Goal: Task Accomplishment & Management: Manage account settings

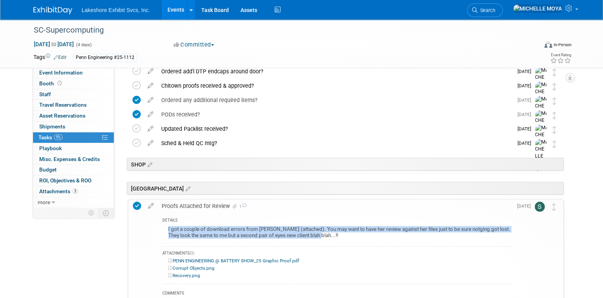
drag, startPoint x: 314, startPoint y: 234, endPoint x: 164, endPoint y: 229, distance: 150.1
click at [164, 229] on div "I got a couple of download errors from Jill (attached). You may want to have he…" at bounding box center [337, 234] width 350 height 18
drag, startPoint x: 164, startPoint y: 229, endPoint x: 200, endPoint y: 228, distance: 35.4
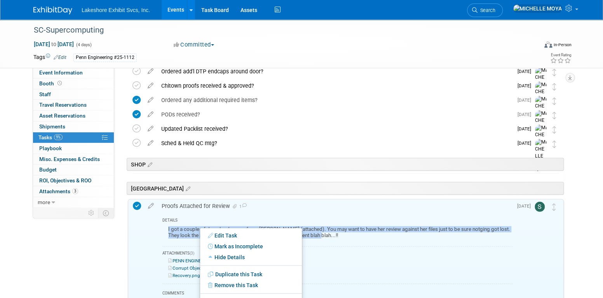
click at [184, 230] on div "I got a couple of download errors from Jill (attached). You may want to have he…" at bounding box center [337, 234] width 350 height 18
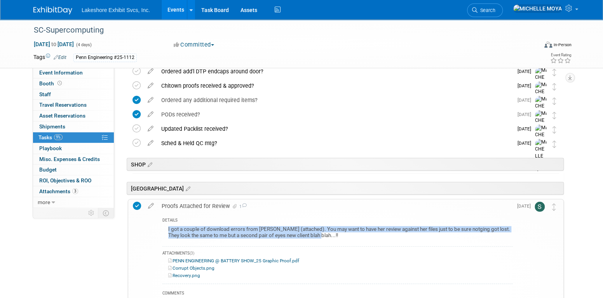
drag, startPoint x: 147, startPoint y: 203, endPoint x: 151, endPoint y: 204, distance: 4.5
click at [148, 203] on icon at bounding box center [151, 205] width 14 height 10
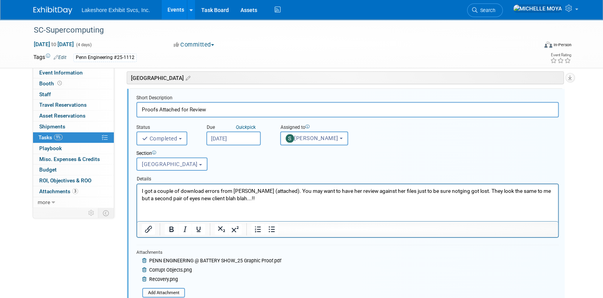
scroll to position [1309, 0]
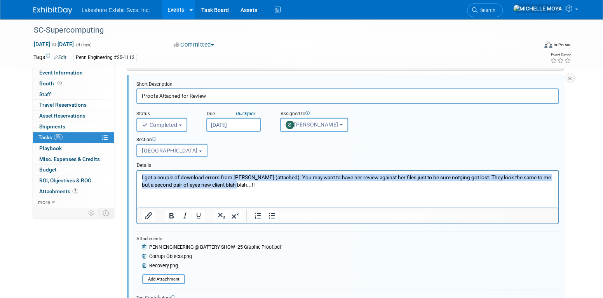
drag, startPoint x: 236, startPoint y: 185, endPoint x: 154, endPoint y: 177, distance: 83.1
click at [138, 176] on html "I got a couple of download errors from Jill (attached). You may want to have he…" at bounding box center [347, 180] width 421 height 18
copy p "I got a couple of download errors from Jill (attached). You may want to have he…"
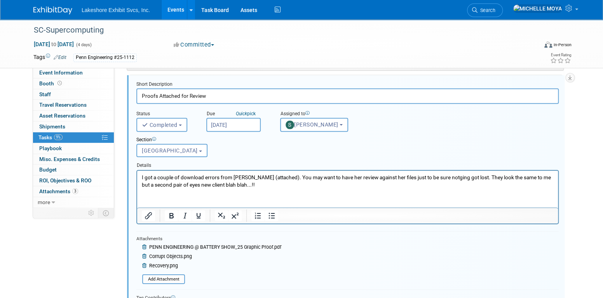
click at [299, 188] on html "I got a couple of download errors from Jill (attached). You may want to have he…" at bounding box center [347, 180] width 421 height 18
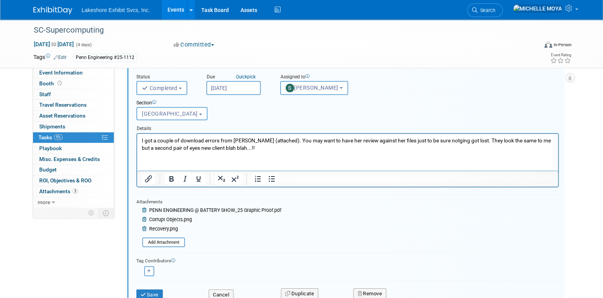
scroll to position [1348, 0]
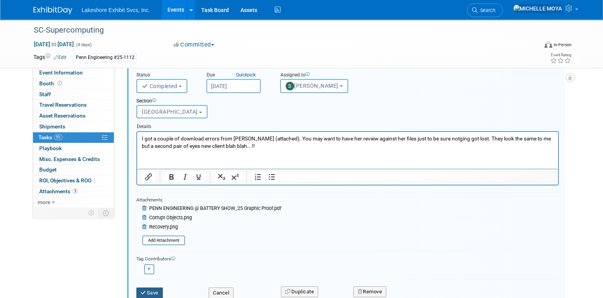
click at [157, 291] on button "Save" at bounding box center [149, 293] width 26 height 11
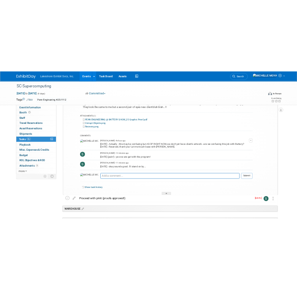
scroll to position [1270, 0]
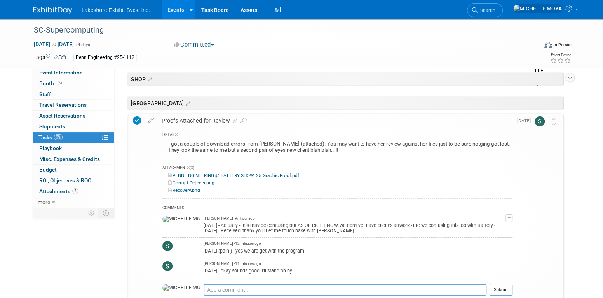
click at [413, 185] on div "Corrupt Objects.png" at bounding box center [337, 183] width 350 height 7
click at [258, 174] on link "PENN ENGINEERING @ BATTERY SHOW_25 Graphic Proof.pdf" at bounding box center [233, 175] width 131 height 5
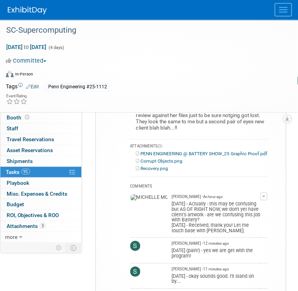
scroll to position [1387, 0]
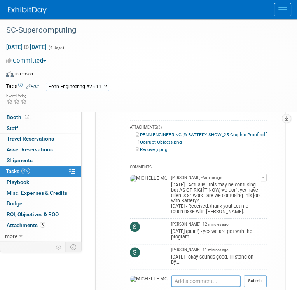
click at [174, 140] on link "Corrupt Objects.png" at bounding box center [159, 142] width 46 height 5
click at [162, 147] on link "Recovery.png" at bounding box center [152, 149] width 32 height 5
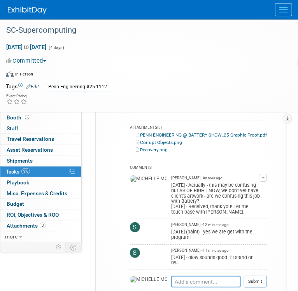
click at [191, 132] on link "PENN ENGINEERING @ BATTERY SHOW_25 Graphic Proof.pdf" at bounding box center [201, 134] width 131 height 5
click at [219, 164] on div "COMMENTS" at bounding box center [198, 168] width 137 height 8
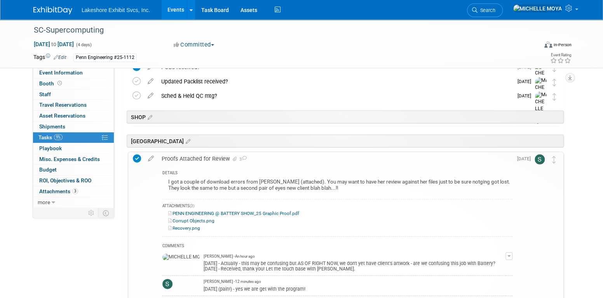
scroll to position [1270, 0]
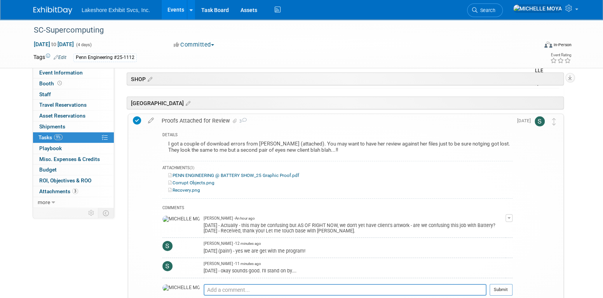
click at [141, 119] on td at bounding box center [138, 221] width 11 height 215
click at [140, 120] on icon at bounding box center [137, 121] width 8 height 8
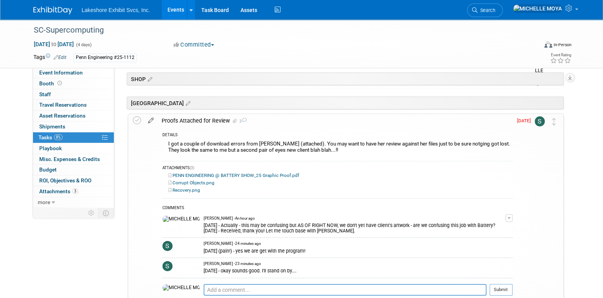
click at [152, 119] on icon at bounding box center [151, 119] width 14 height 10
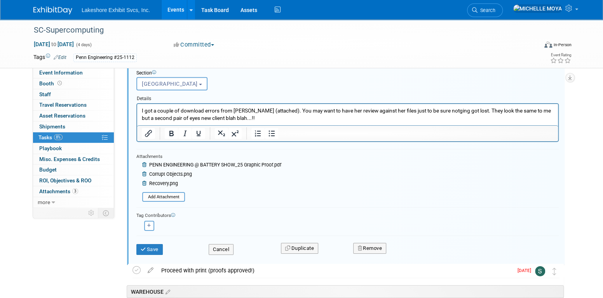
scroll to position [1387, 0]
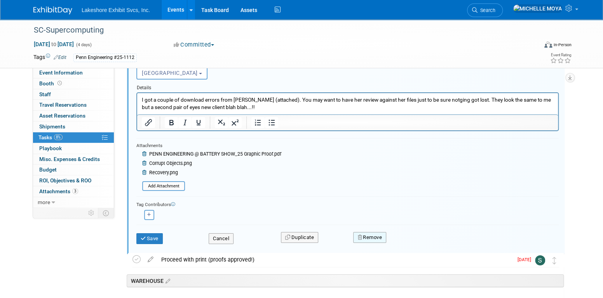
click at [361, 235] on icon "button" at bounding box center [360, 237] width 5 height 5
click at [422, 239] on link "Yes" at bounding box center [413, 244] width 23 height 12
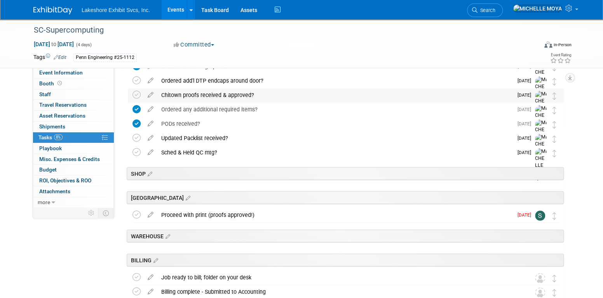
scroll to position [1170, 0]
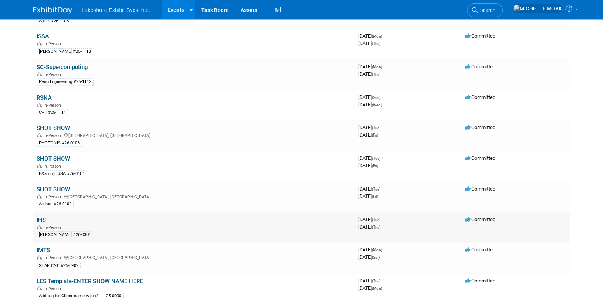
scroll to position [665, 0]
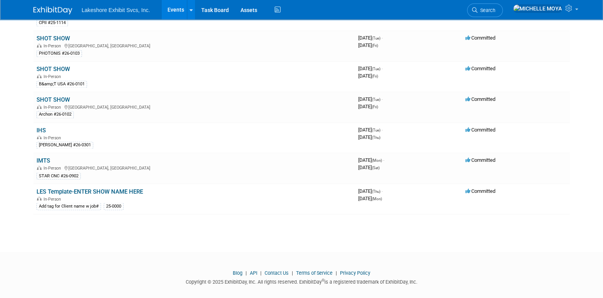
click at [79, 188] on link "LES Template-ENTER SHOW NAME HERE" at bounding box center [90, 191] width 106 height 7
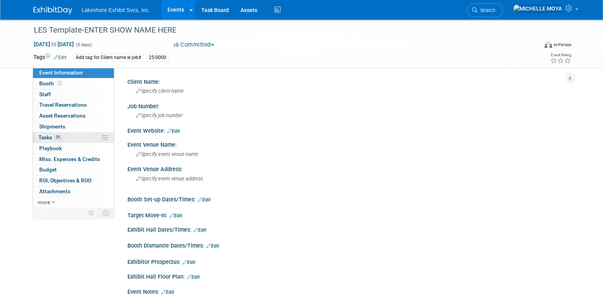
click at [69, 140] on link "0% Tasks 0%" at bounding box center [73, 138] width 81 height 10
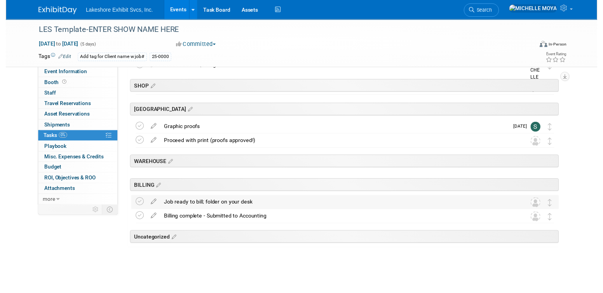
scroll to position [1209, 0]
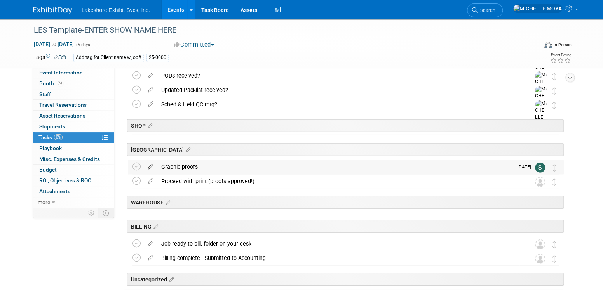
click at [150, 166] on icon at bounding box center [151, 166] width 14 height 10
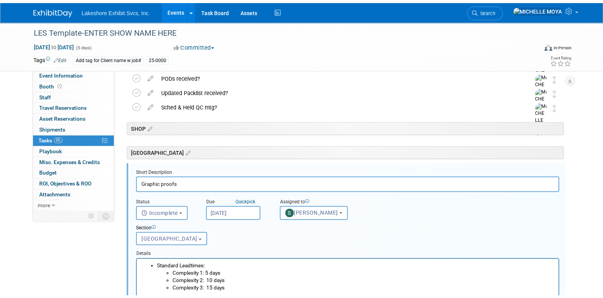
scroll to position [1256, 0]
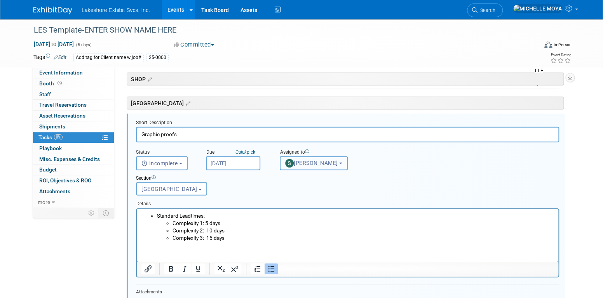
click at [304, 163] on span "[PERSON_NAME]" at bounding box center [311, 163] width 53 height 6
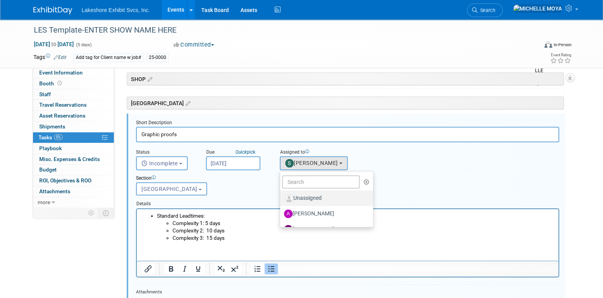
click at [312, 197] on label "Unassigned" at bounding box center [324, 198] width 81 height 12
click at [281, 197] on input "Unassigned" at bounding box center [278, 197] width 5 height 5
select select
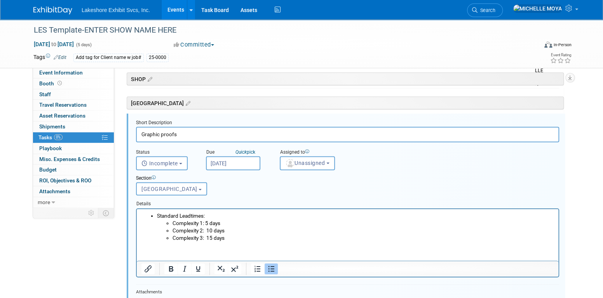
click at [266, 184] on div "Section Uncategorized ACCT EXEC TRADESHOW COORDINATOR ACCOUNTING ACCT MGR ESTIM…" at bounding box center [329, 184] width 399 height 27
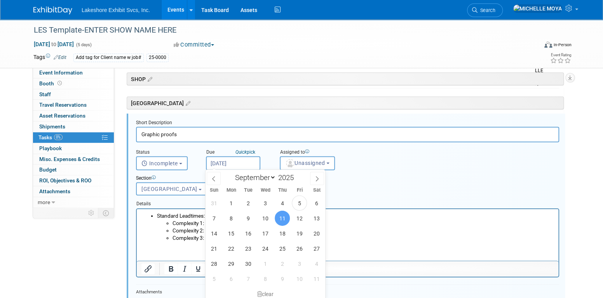
click at [230, 165] on input "Sep 11, 2025" at bounding box center [233, 164] width 54 height 14
drag, startPoint x: 249, startPoint y: 164, endPoint x: 223, endPoint y: 162, distance: 25.7
click at [223, 162] on input "Sep 11, 2025" at bounding box center [233, 164] width 54 height 14
drag, startPoint x: 223, startPoint y: 162, endPoint x: 242, endPoint y: 162, distance: 18.3
click at [242, 162] on input "Sep 11, 2025" at bounding box center [233, 164] width 54 height 14
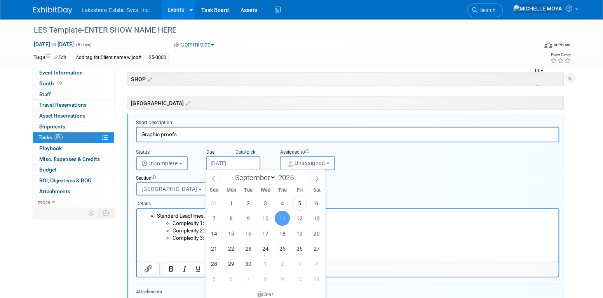
click at [271, 292] on div "clear" at bounding box center [266, 294] width 120 height 13
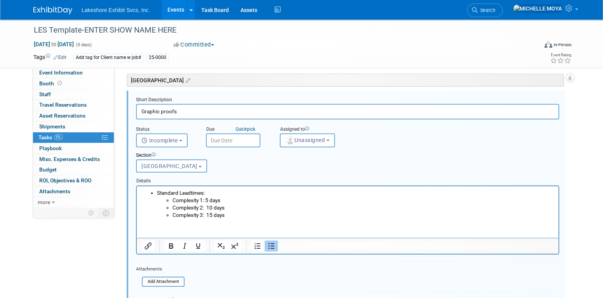
scroll to position [1335, 0]
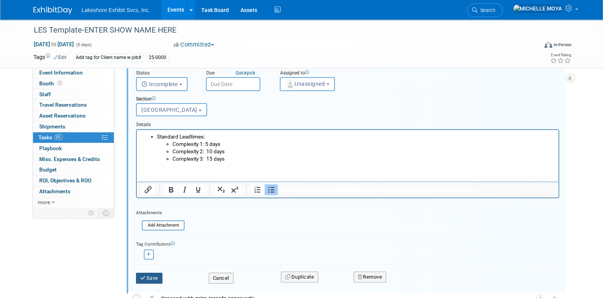
click at [158, 277] on button "Save" at bounding box center [149, 278] width 26 height 11
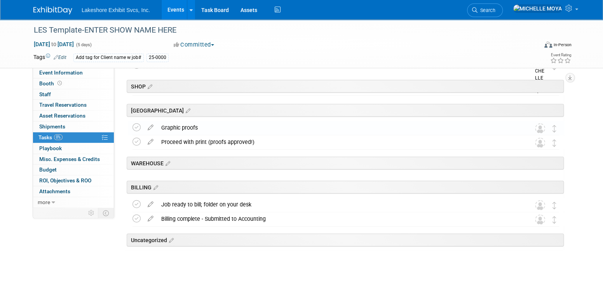
scroll to position [1248, 0]
click at [189, 129] on div "Graphic proofs" at bounding box center [338, 128] width 362 height 13
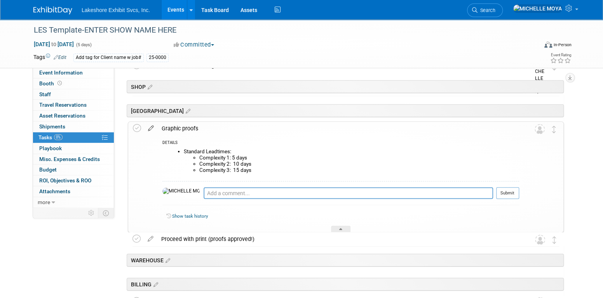
click at [151, 128] on icon at bounding box center [151, 127] width 14 height 10
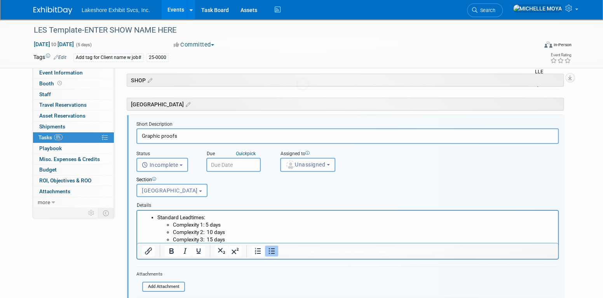
scroll to position [1256, 0]
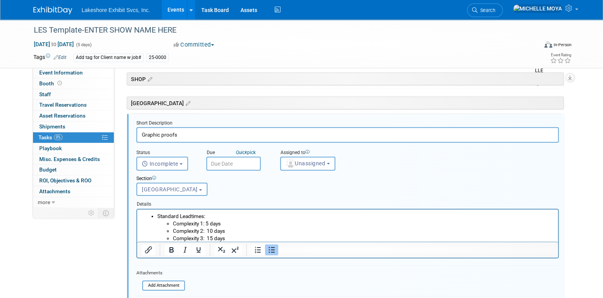
click at [141, 133] on input "Graphic proofs" at bounding box center [347, 134] width 422 height 15
click at [237, 136] on input "Produce & Distribute Graphic proofs" at bounding box center [347, 134] width 422 height 15
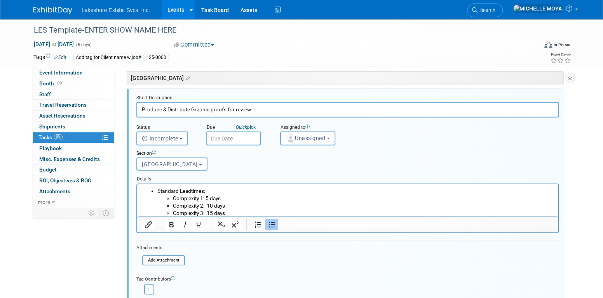
scroll to position [1295, 0]
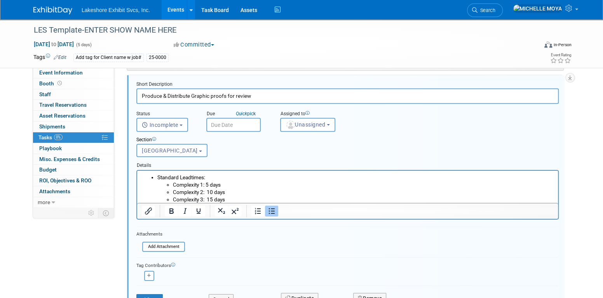
drag, startPoint x: 271, startPoint y: 98, endPoint x: 235, endPoint y: 96, distance: 36.2
click at [235, 96] on input "Produce & Distribute Graphic proofs for review" at bounding box center [347, 96] width 422 height 15
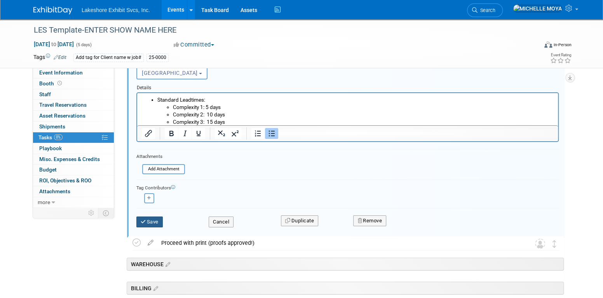
type input "Produce & Distribute Graphic proofs for approvals"
click at [150, 223] on button "Save" at bounding box center [149, 222] width 26 height 11
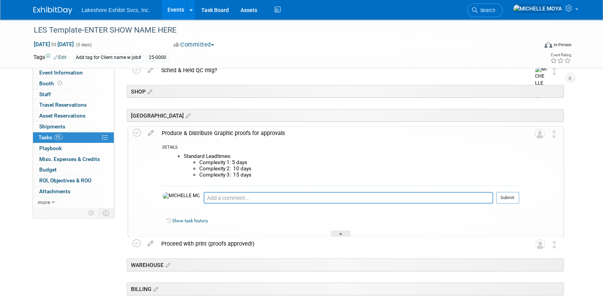
scroll to position [1228, 0]
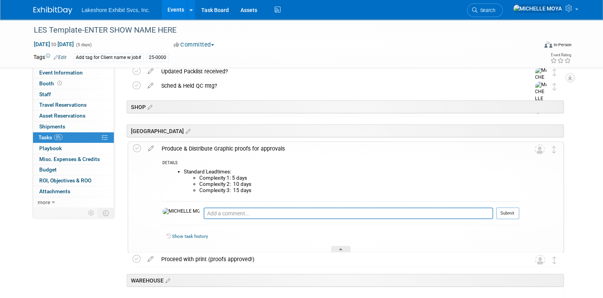
click at [241, 152] on div "Produce & Distribute Graphic proofs for approvals" at bounding box center [338, 148] width 361 height 13
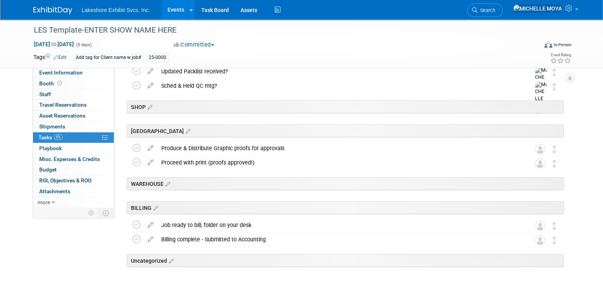
click at [178, 7] on link "Events" at bounding box center [176, 9] width 28 height 19
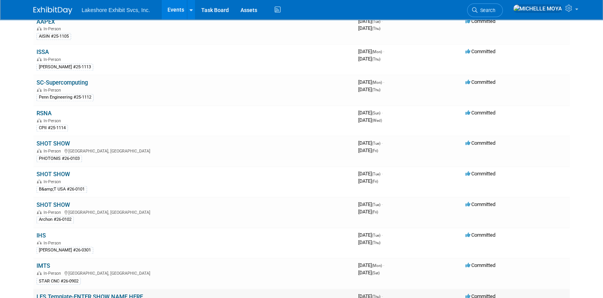
scroll to position [510, 0]
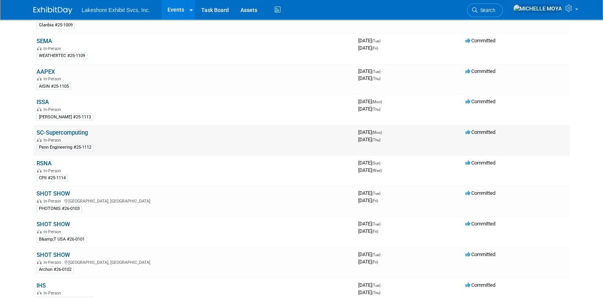
click at [81, 130] on link "SC-Supercomputing" at bounding box center [62, 132] width 51 height 7
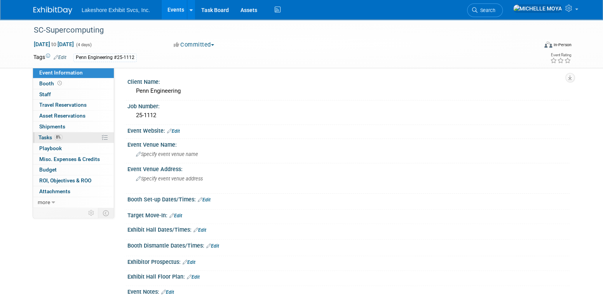
click at [81, 136] on link "8% Tasks 8%" at bounding box center [73, 138] width 81 height 10
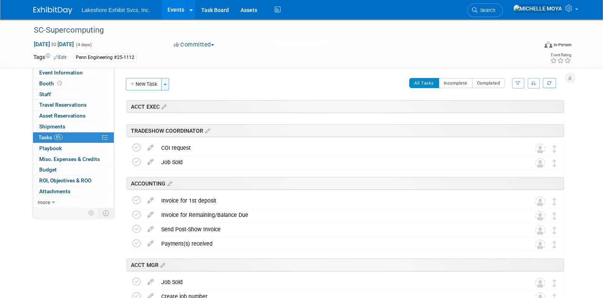
click at [164, 83] on button "Toggle Dropdown" at bounding box center [165, 84] width 8 height 12
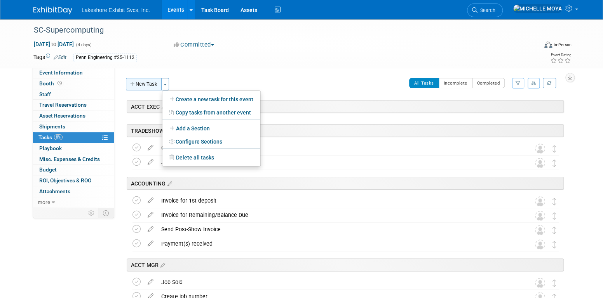
click at [154, 84] on button "New Task" at bounding box center [144, 84] width 36 height 12
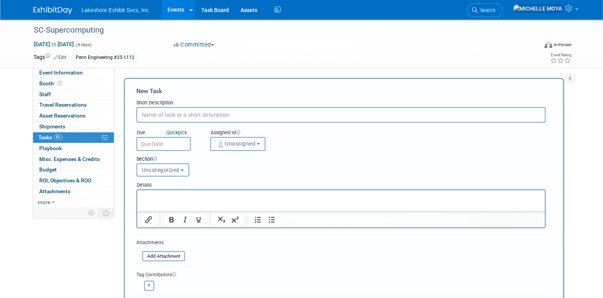
click at [185, 114] on input "text" at bounding box center [340, 115] width 409 height 16
type input "Produce & distribute Proofs for approval"
click at [172, 171] on span "Uncategorized" at bounding box center [161, 170] width 38 height 6
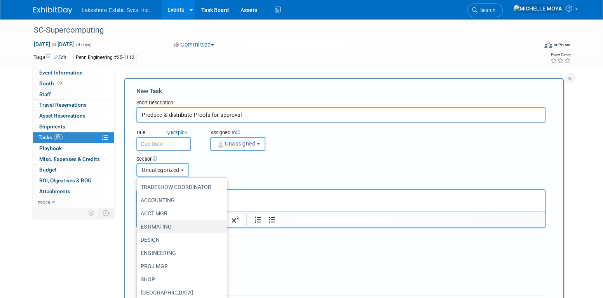
scroll to position [49, 0]
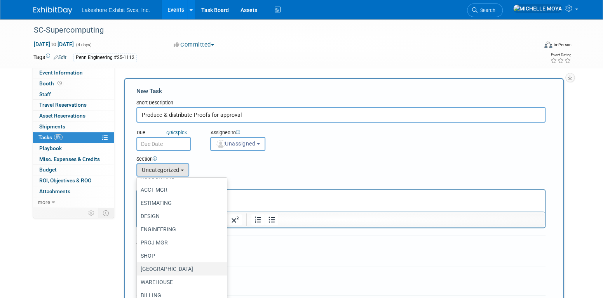
click at [162, 270] on label "[GEOGRAPHIC_DATA]" at bounding box center [180, 269] width 79 height 10
click at [138, 270] on input "[GEOGRAPHIC_DATA]" at bounding box center [135, 269] width 5 height 5
select select "11273759"
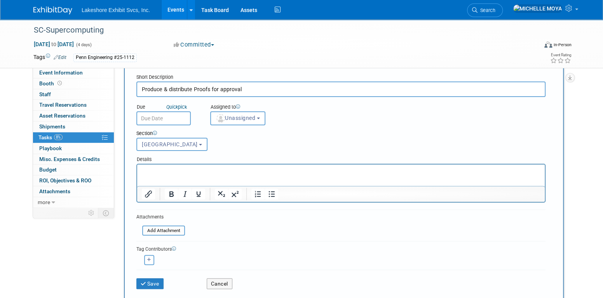
scroll to position [39, 0]
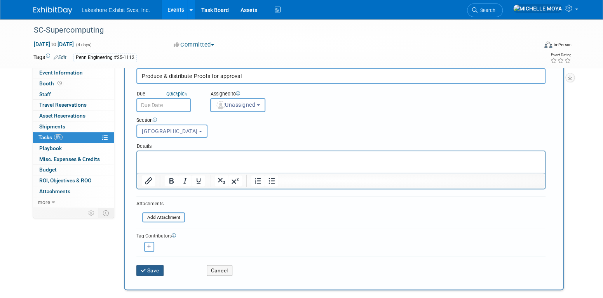
click at [161, 269] on button "Save" at bounding box center [149, 270] width 27 height 11
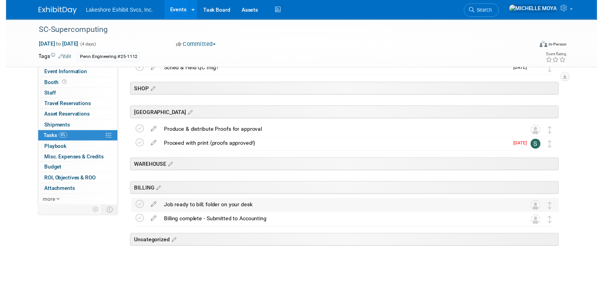
scroll to position [1223, 0]
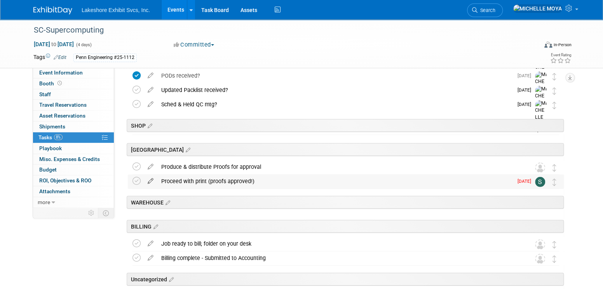
click at [150, 179] on icon at bounding box center [151, 180] width 14 height 10
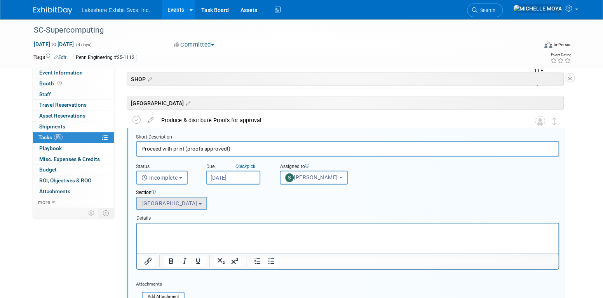
scroll to position [1284, 0]
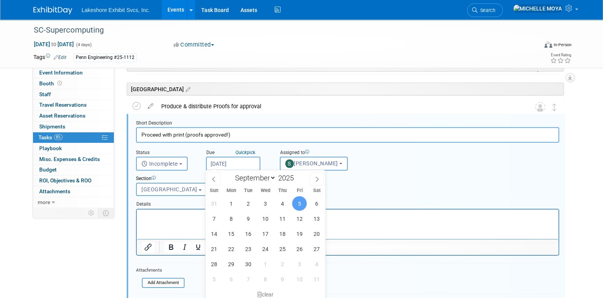
click at [244, 166] on input "Sep 5, 2025" at bounding box center [233, 164] width 54 height 14
click at [237, 162] on input "Sep 5, 2025" at bounding box center [233, 164] width 54 height 14
click at [271, 177] on select "January February March April May June July August September October November De…" at bounding box center [253, 178] width 45 height 10
select select "9"
click at [231, 173] on select "January February March April May June July August September October November De…" at bounding box center [253, 178] width 45 height 10
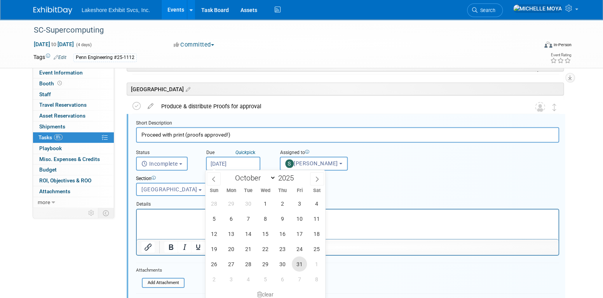
click at [300, 264] on span "31" at bounding box center [299, 264] width 15 height 15
type input "Oct 31, 2025"
click at [379, 188] on div "Section Uncategorized ACCT EXEC TRADESHOW COORDINATOR ACCOUNTING ACCT MGR ESTIM…" at bounding box center [329, 184] width 399 height 27
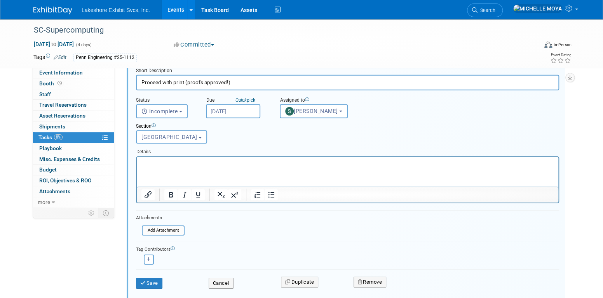
scroll to position [1362, 0]
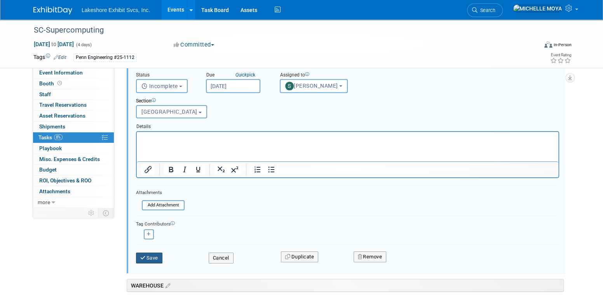
click at [152, 253] on button "Save" at bounding box center [149, 258] width 26 height 11
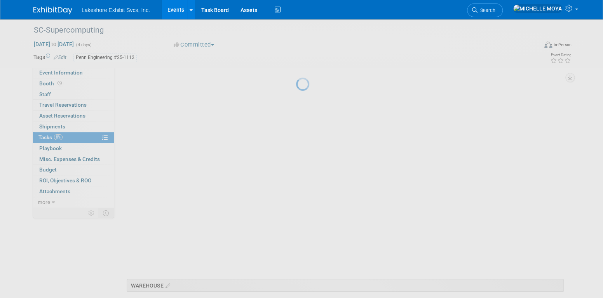
scroll to position [1262, 0]
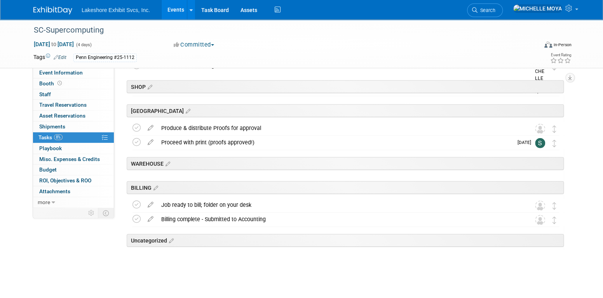
click at [151, 144] on icon at bounding box center [151, 141] width 14 height 10
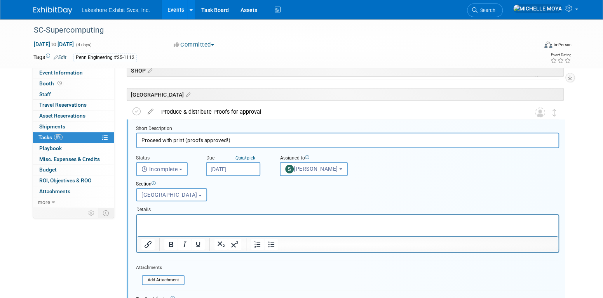
scroll to position [1284, 0]
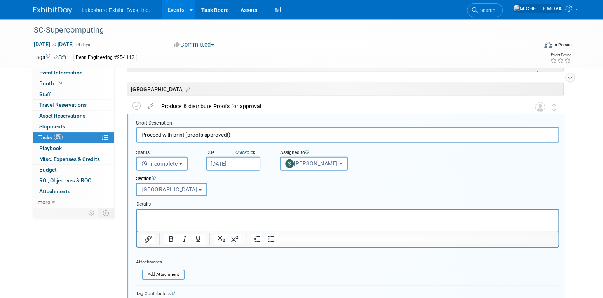
click at [245, 219] on p "Rich Text Area. Press ALT-0 for help." at bounding box center [347, 216] width 413 height 7
click at [273, 242] on icon "Bullet list" at bounding box center [271, 239] width 9 height 9
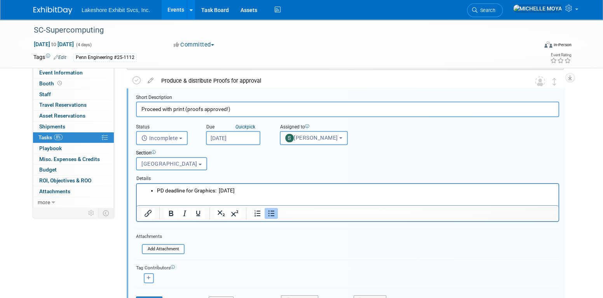
scroll to position [1323, 0]
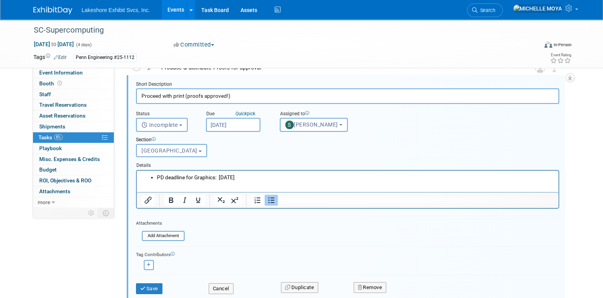
click at [159, 281] on div "Save" at bounding box center [166, 287] width 73 height 16
click at [159, 287] on button "Save" at bounding box center [149, 289] width 26 height 11
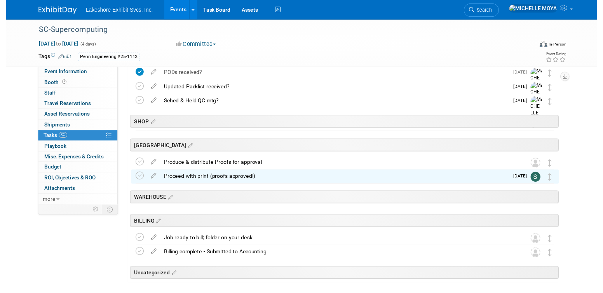
scroll to position [1187, 0]
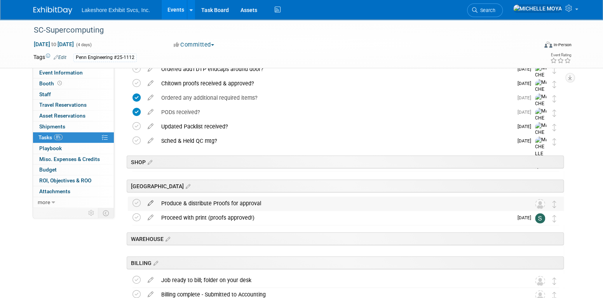
click at [151, 202] on icon at bounding box center [151, 202] width 14 height 10
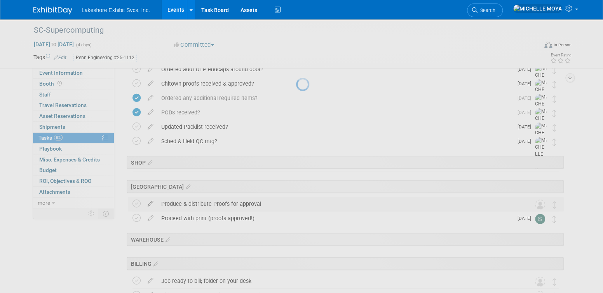
select select "8"
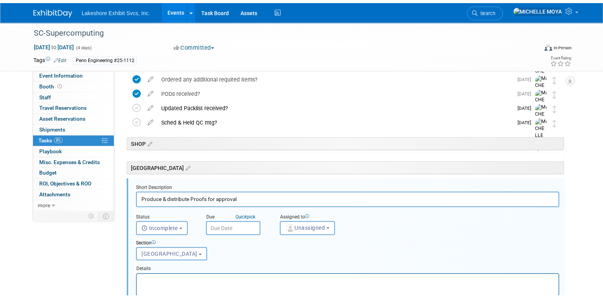
scroll to position [1270, 0]
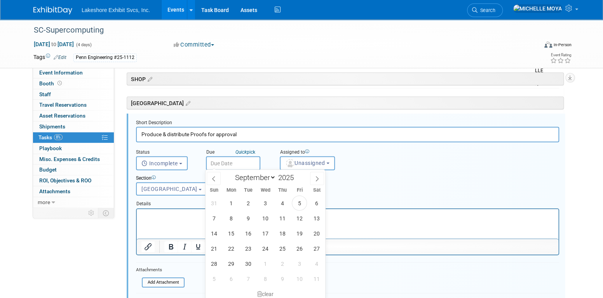
click at [222, 161] on input "text" at bounding box center [233, 164] width 54 height 14
click at [267, 249] on span "24" at bounding box center [265, 248] width 15 height 15
type input "Sep 24, 2025"
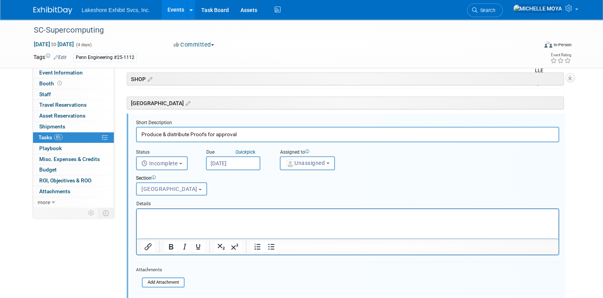
click at [243, 162] on input "Sep 24, 2025" at bounding box center [233, 164] width 54 height 14
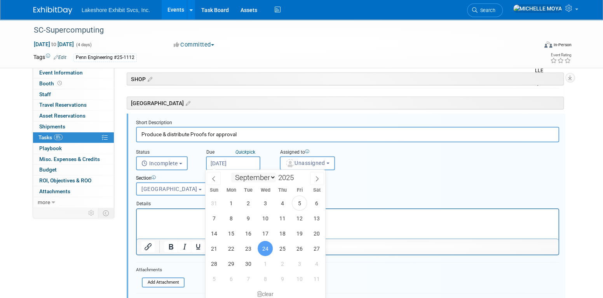
click at [272, 176] on select "January February March April May June July August September October November De…" at bounding box center [253, 178] width 45 height 10
select select "9"
click at [231, 173] on select "January February March April May June July August September October November De…" at bounding box center [253, 178] width 45 height 10
click at [299, 250] on span "24" at bounding box center [299, 248] width 15 height 15
type input "Oct 24, 2025"
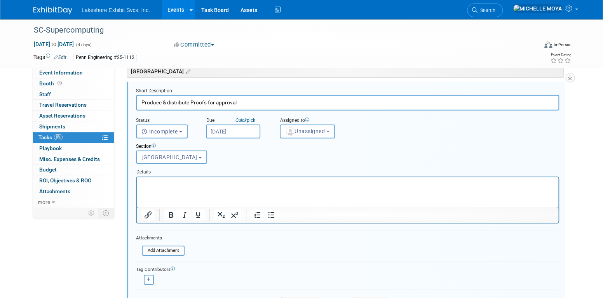
scroll to position [1348, 0]
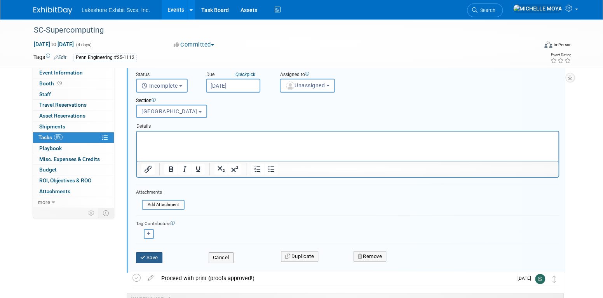
click at [159, 259] on button "Save" at bounding box center [149, 258] width 26 height 11
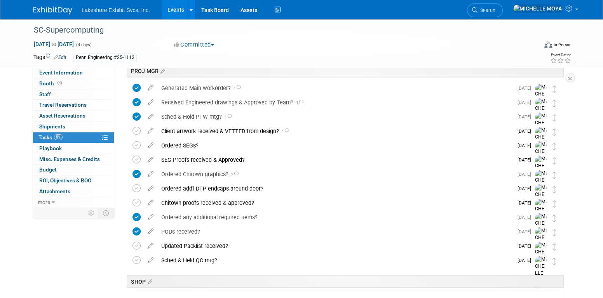
scroll to position [1068, 0]
click at [189, 171] on div "Ordered Chitown graphics? 2" at bounding box center [335, 173] width 356 height 13
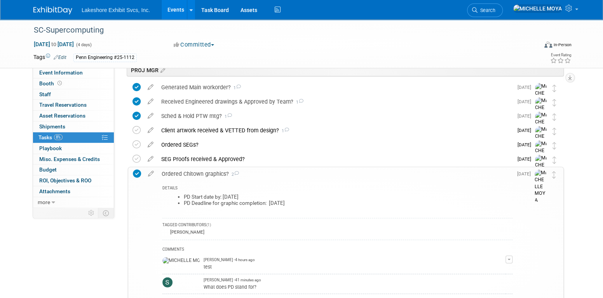
click at [134, 173] on icon at bounding box center [137, 174] width 8 height 8
click at [195, 176] on div "Ordered Chitown graphics? 2" at bounding box center [335, 174] width 355 height 13
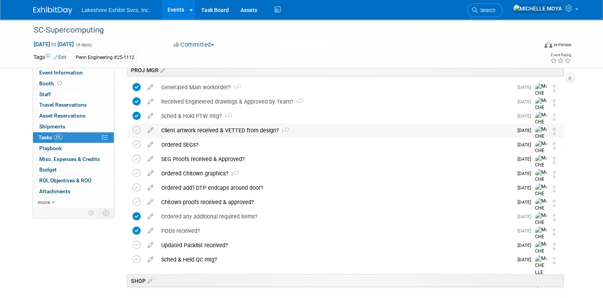
click at [210, 132] on div "Client artwork received & VETTED from design? 1" at bounding box center [335, 130] width 356 height 13
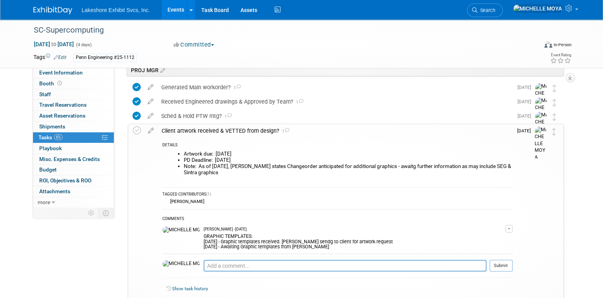
click at [219, 171] on li "Note: As of Wed 09/04/25, Jenny O states Changeorder anticipated for additional…" at bounding box center [348, 170] width 329 height 12
click at [150, 131] on icon at bounding box center [151, 129] width 14 height 10
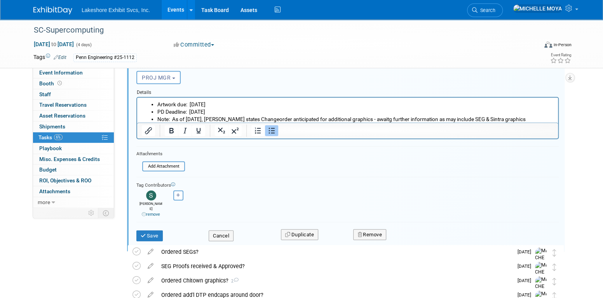
scroll to position [1195, 0]
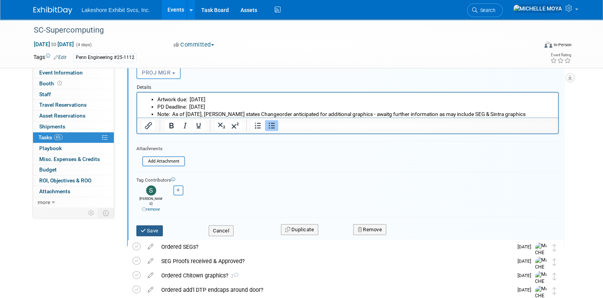
click at [161, 226] on button "Save" at bounding box center [149, 231] width 26 height 11
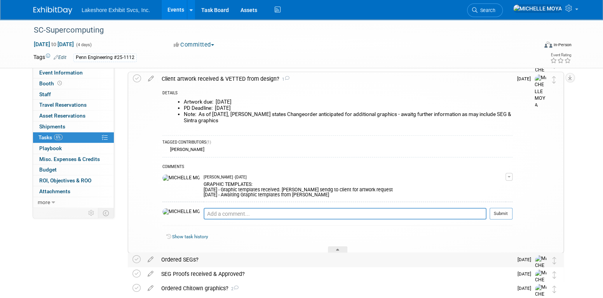
scroll to position [1117, 0]
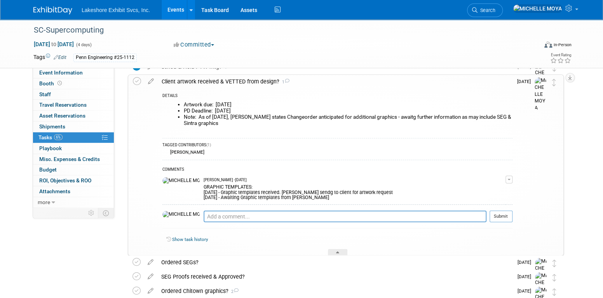
click at [219, 84] on div "Client artwork received & VETTED from design? 1" at bounding box center [335, 81] width 355 height 13
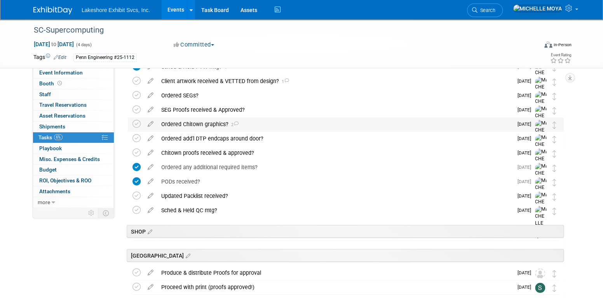
click at [215, 123] on div "Ordered Chitown graphics? 2" at bounding box center [335, 124] width 356 height 13
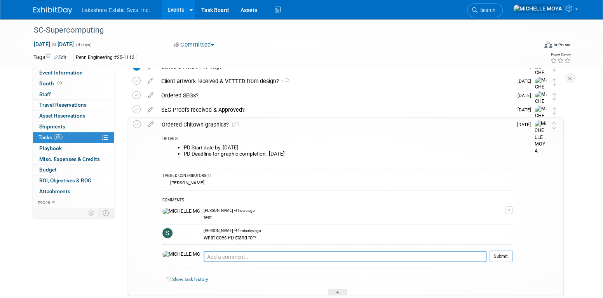
click at [151, 125] on icon at bounding box center [151, 123] width 14 height 10
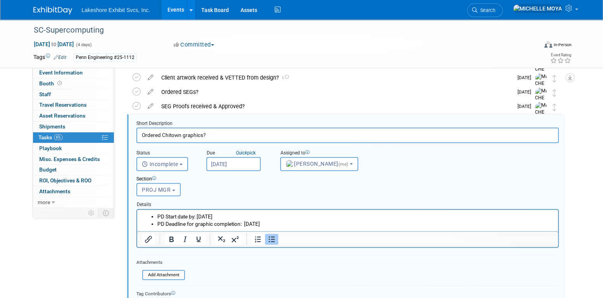
scroll to position [1122, 0]
click at [291, 224] on li "PD Deadline for graphic completion: Thurs. 10/30/25" at bounding box center [355, 223] width 396 height 7
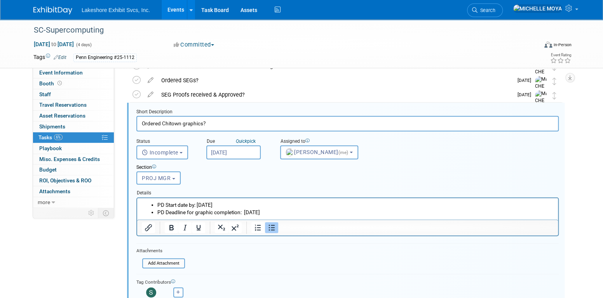
scroll to position [1316, 0]
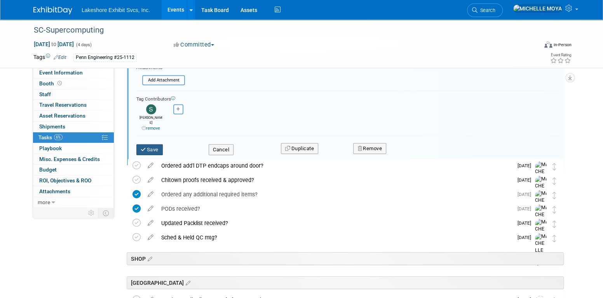
click at [146, 147] on icon "submit" at bounding box center [144, 149] width 6 height 5
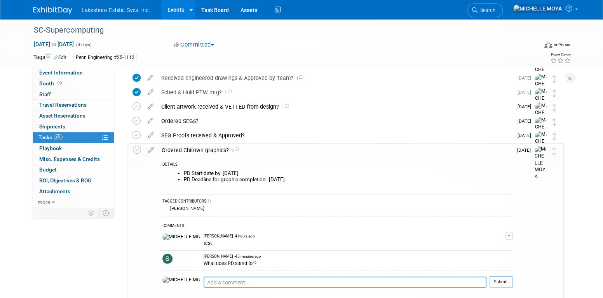
scroll to position [1044, 0]
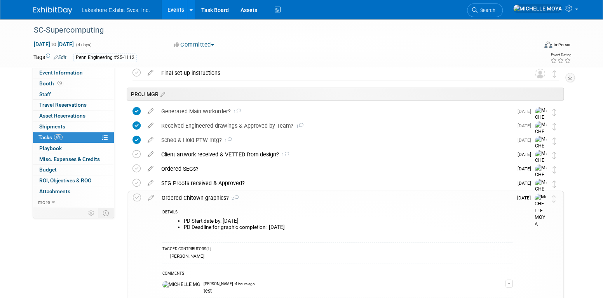
click at [209, 196] on div "Ordered Chitown graphics? 2" at bounding box center [335, 198] width 355 height 13
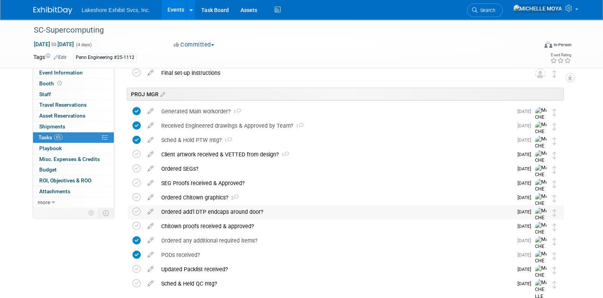
click at [223, 209] on div "Ordered add'l DTP endcaps around door?" at bounding box center [335, 212] width 356 height 13
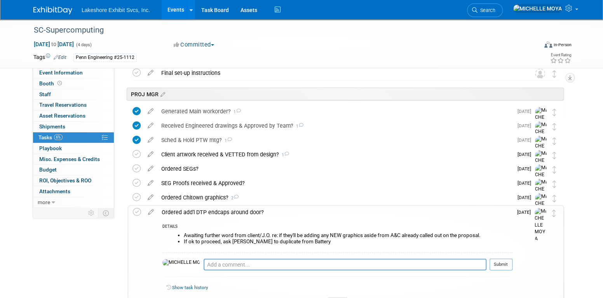
click at [215, 196] on div "Ordered Chitown graphics? 2" at bounding box center [335, 197] width 356 height 13
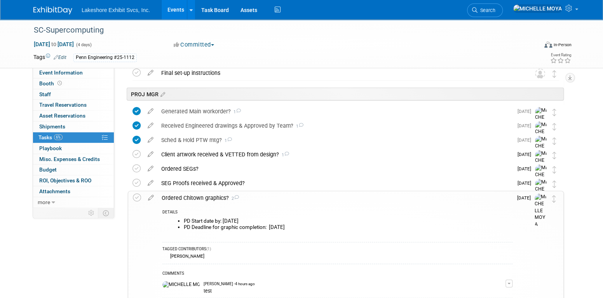
click at [216, 197] on div "Ordered Chitown graphics? 2" at bounding box center [335, 198] width 355 height 13
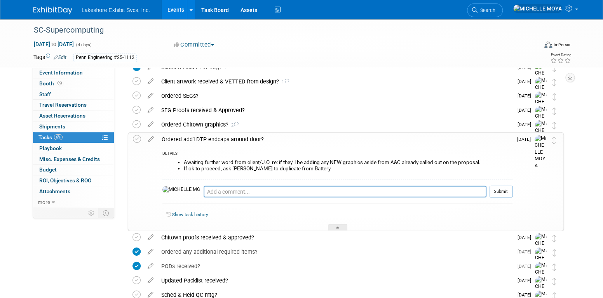
scroll to position [1122, 0]
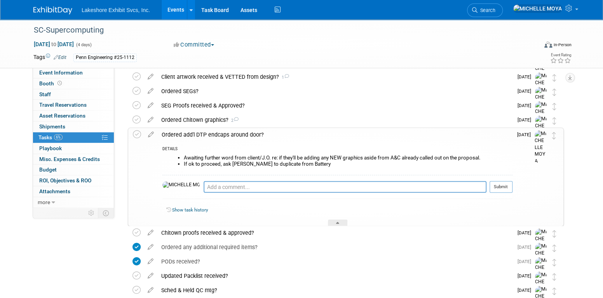
click at [205, 138] on div "Ordered add'l DTP endcaps around door?" at bounding box center [335, 134] width 355 height 13
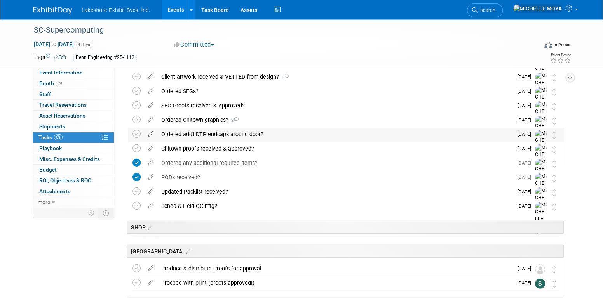
click at [153, 133] on icon at bounding box center [151, 133] width 14 height 10
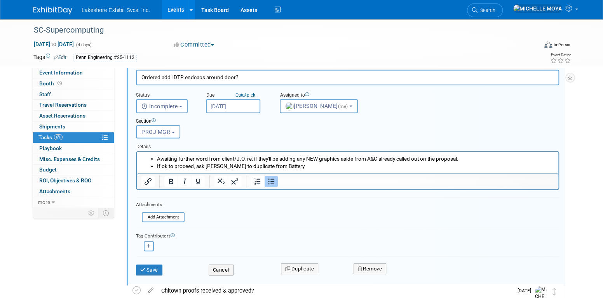
scroll to position [1213, 0]
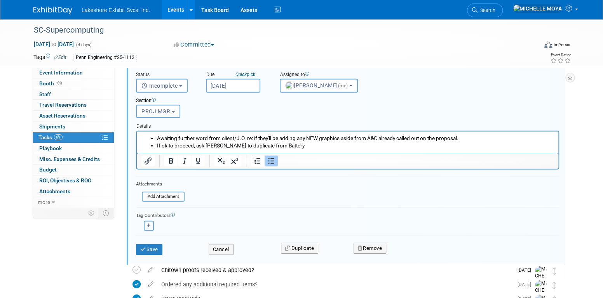
click at [150, 225] on icon "button" at bounding box center [149, 226] width 4 height 4
select select
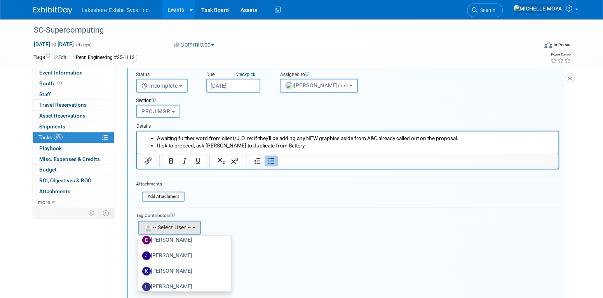
scroll to position [136, 0]
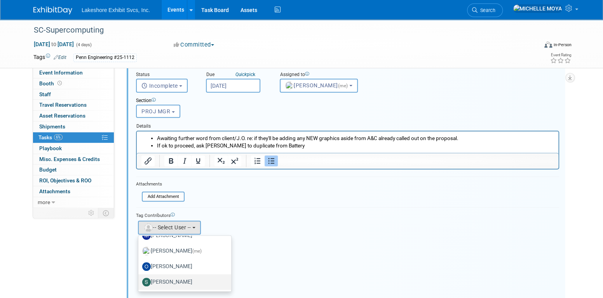
click at [187, 279] on label "Stephen Hurn" at bounding box center [182, 282] width 81 height 12
click at [140, 279] on input "Stephen Hurn" at bounding box center [136, 281] width 5 height 5
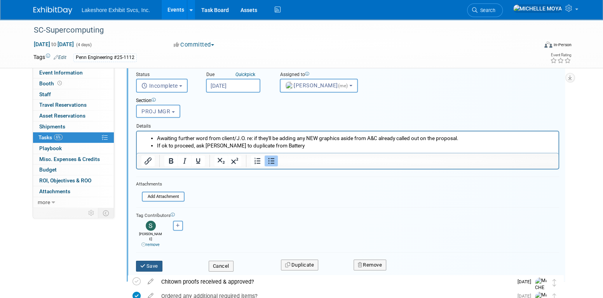
drag, startPoint x: 157, startPoint y: 257, endPoint x: 175, endPoint y: 258, distance: 17.5
click at [157, 261] on button "Save" at bounding box center [149, 266] width 26 height 11
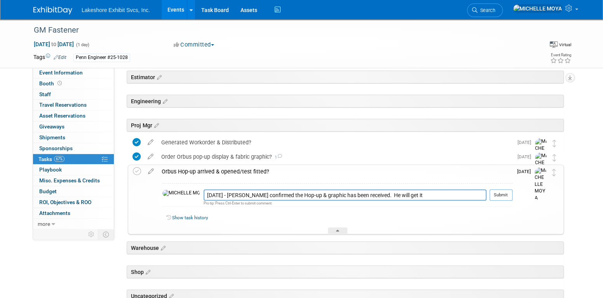
click at [175, 10] on link "Events" at bounding box center [176, 9] width 28 height 19
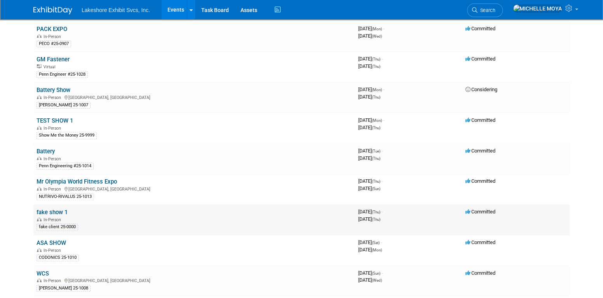
scroll to position [194, 0]
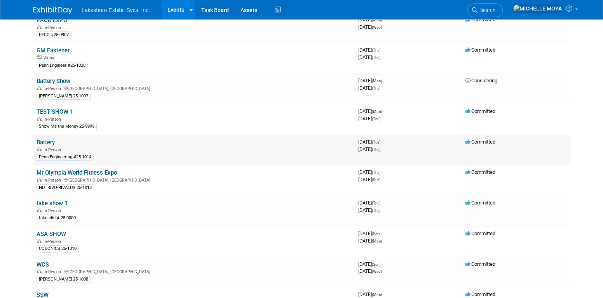
click at [49, 139] on link "Battery" at bounding box center [46, 142] width 18 height 7
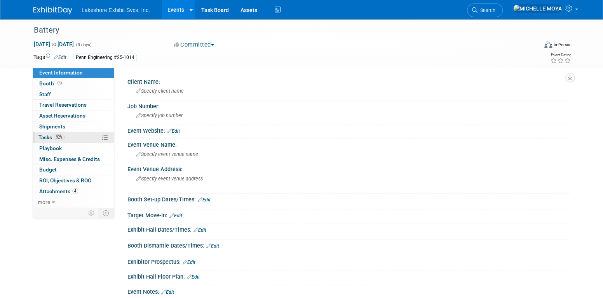
click at [75, 136] on link "92% Tasks 92%" at bounding box center [73, 138] width 81 height 10
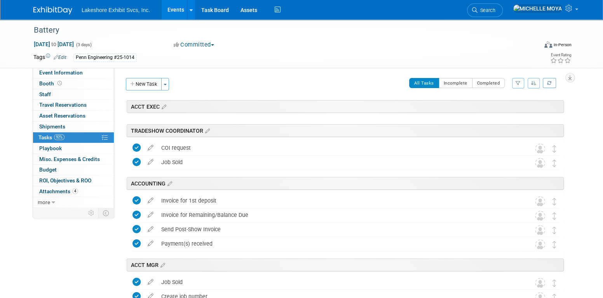
drag, startPoint x: 516, startPoint y: 83, endPoint x: 510, endPoint y: 95, distance: 14.1
click at [516, 83] on icon "button" at bounding box center [518, 83] width 5 height 5
click at [501, 107] on select "-- Select Assignee -- All unassigned tasks Assigned to me [PERSON_NAME] [PERSON…" at bounding box center [486, 108] width 64 height 11
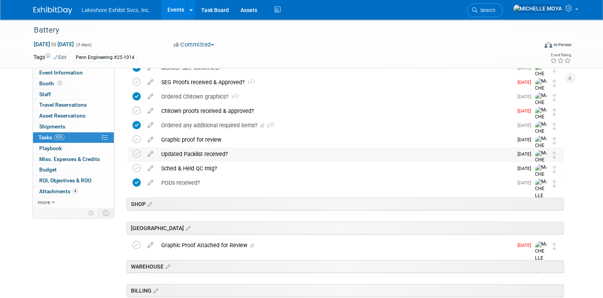
scroll to position [272, 0]
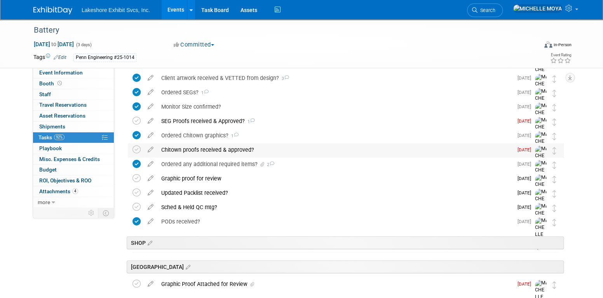
click at [221, 148] on div "Chitown proofs received & approved?" at bounding box center [335, 149] width 356 height 13
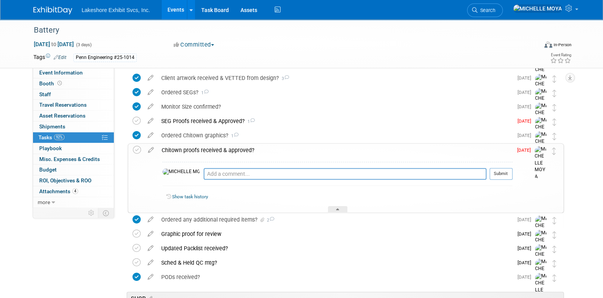
click at [221, 148] on div "Chitown proofs received & approved?" at bounding box center [335, 150] width 355 height 13
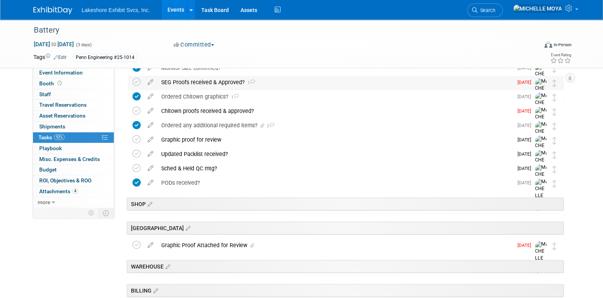
scroll to position [350, 0]
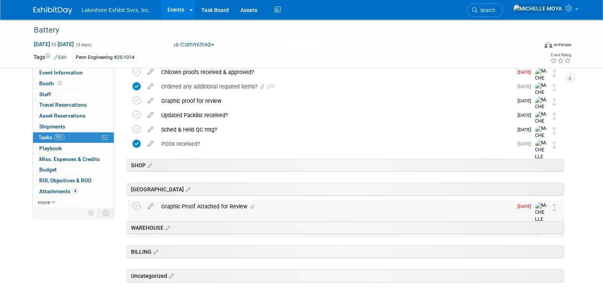
click at [224, 209] on div "Graphic Proof Attached for Review" at bounding box center [335, 206] width 356 height 13
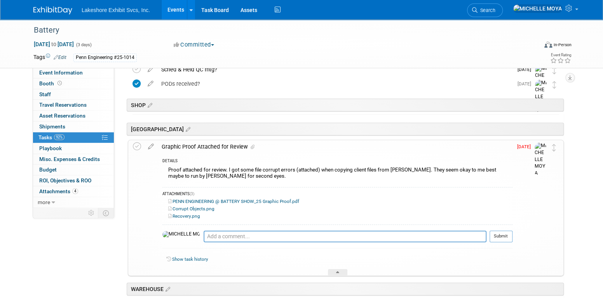
scroll to position [389, 0]
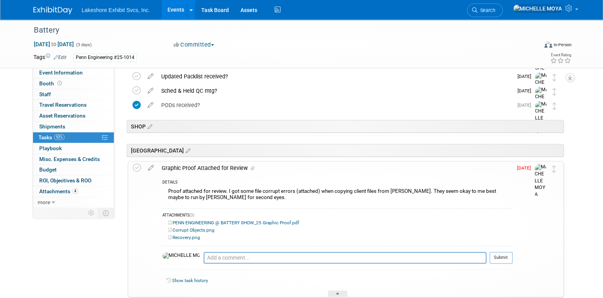
click at [150, 164] on icon at bounding box center [151, 167] width 14 height 10
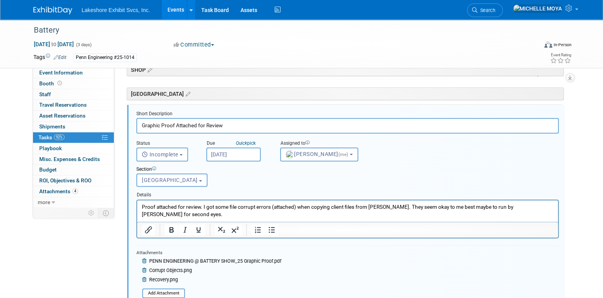
scroll to position [514, 0]
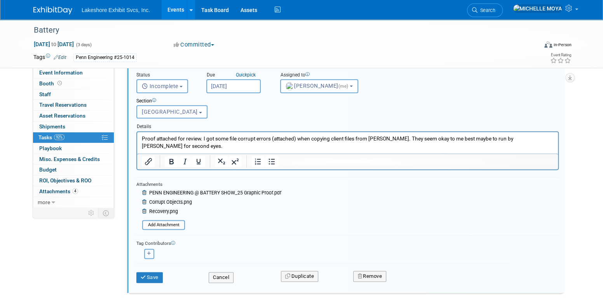
click at [150, 251] on button "button" at bounding box center [149, 254] width 10 height 10
select select
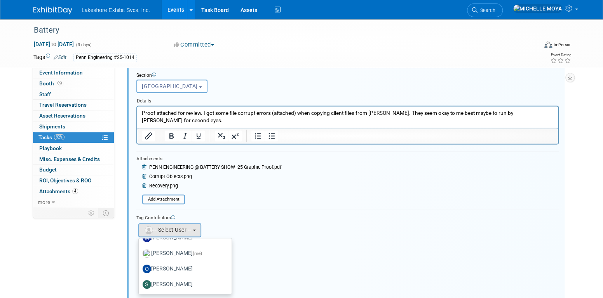
scroll to position [553, 0]
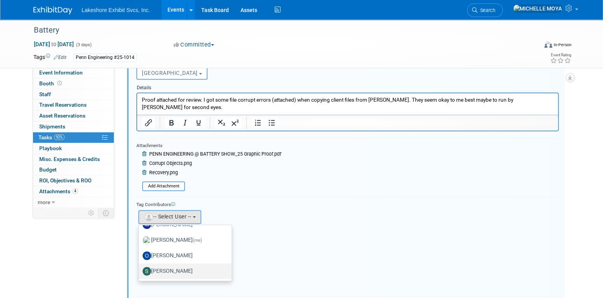
click at [180, 265] on label "[PERSON_NAME]" at bounding box center [183, 271] width 81 height 12
click at [140, 268] on input "[PERSON_NAME]" at bounding box center [137, 270] width 5 height 5
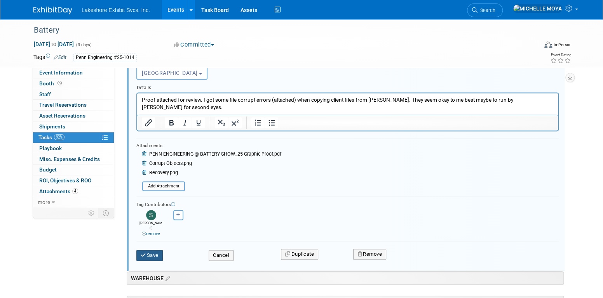
click at [157, 250] on button "Save" at bounding box center [149, 255] width 26 height 11
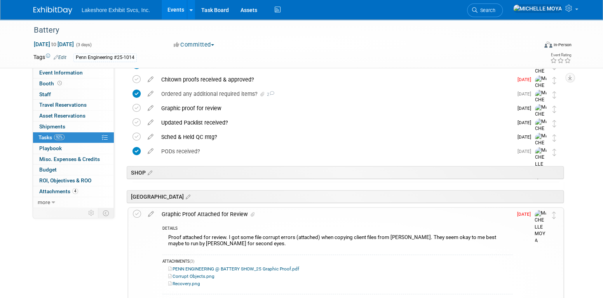
scroll to position [336, 0]
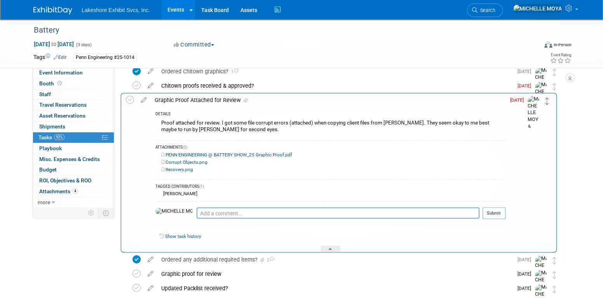
drag, startPoint x: 554, startPoint y: 224, endPoint x: 547, endPoint y: 104, distance: 120.7
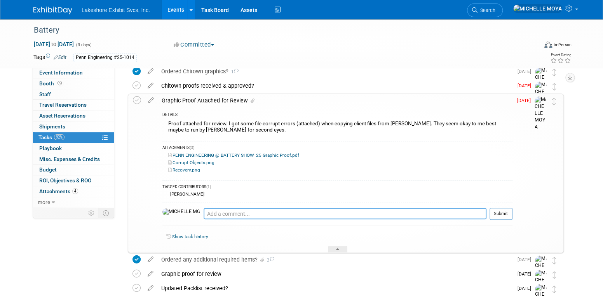
click at [204, 211] on textarea at bounding box center [345, 213] width 283 height 11
click at [136, 100] on icon at bounding box center [137, 100] width 8 height 8
click at [204, 215] on textarea at bounding box center [345, 213] width 283 height 11
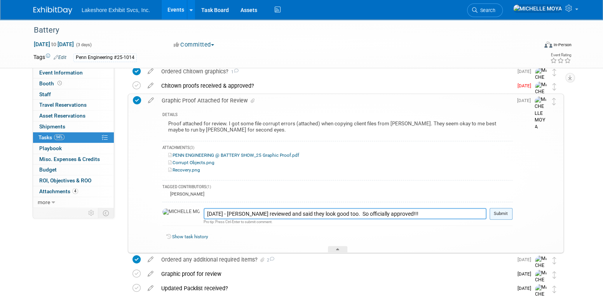
type textarea "[DATE] - [PERSON_NAME] reviewed and said they look good too. So officially appr…"
click at [502, 213] on button "Submit" at bounding box center [501, 214] width 23 height 12
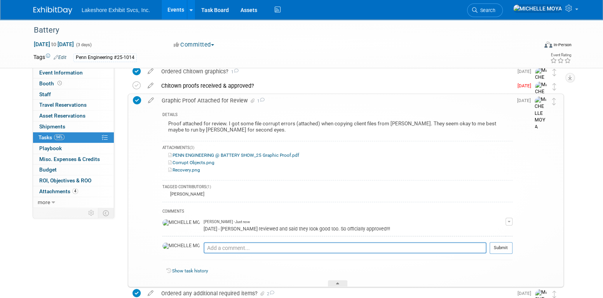
click at [175, 13] on link "Events" at bounding box center [176, 9] width 28 height 19
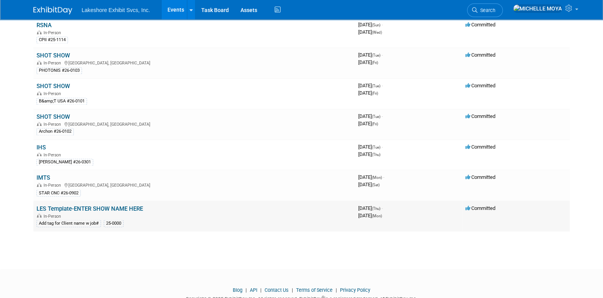
scroll to position [665, 0]
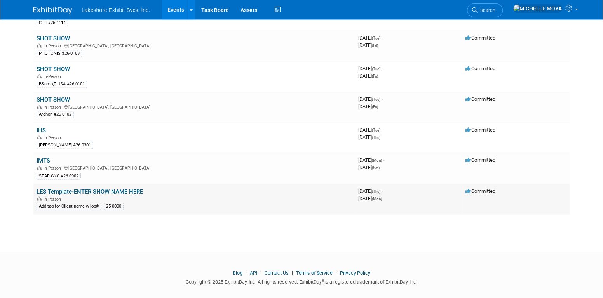
click at [81, 188] on link "LES Template-ENTER SHOW NAME HERE" at bounding box center [90, 191] width 106 height 7
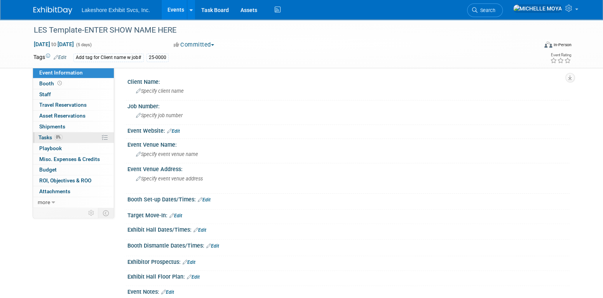
click at [63, 138] on link "0% Tasks 0%" at bounding box center [73, 138] width 81 height 10
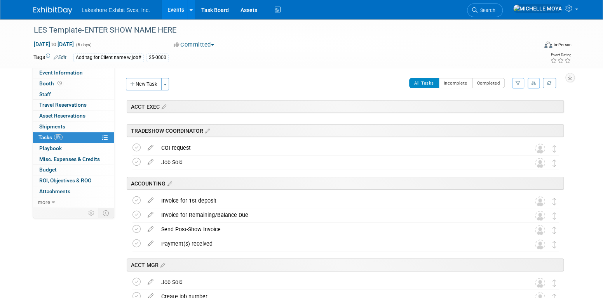
click at [518, 83] on icon "button" at bounding box center [518, 83] width 5 height 5
click at [504, 107] on select "-- Select Assignee -- All unassigned tasks Assigned to me [PERSON_NAME] [PERSON…" at bounding box center [486, 108] width 64 height 11
click at [454, 103] on select "-- Select Assignee -- All unassigned tasks Assigned to me Amanda Koss Dave Desa…" at bounding box center [486, 108] width 64 height 11
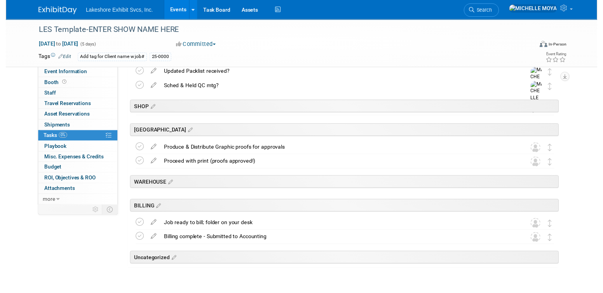
scroll to position [1209, 0]
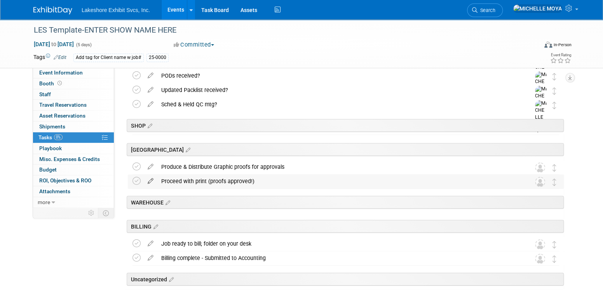
click at [154, 179] on icon at bounding box center [151, 180] width 14 height 10
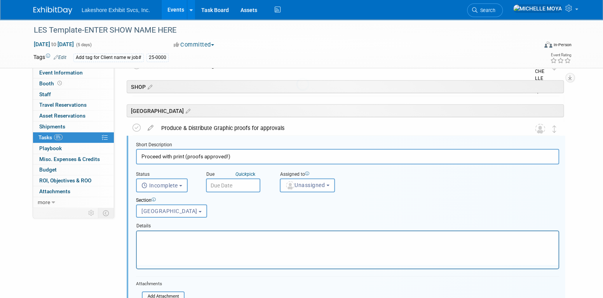
scroll to position [1270, 0]
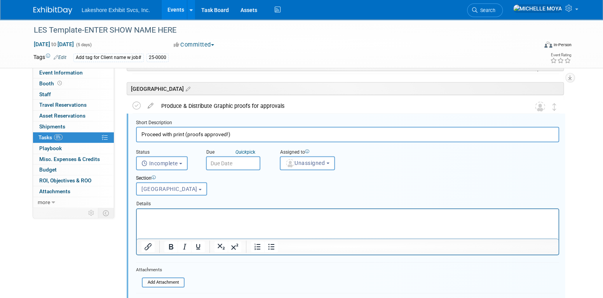
drag, startPoint x: 231, startPoint y: 134, endPoint x: 139, endPoint y: 125, distance: 92.6
click at [139, 125] on div "Short Description Proceed with print (proofs approved!)" at bounding box center [347, 131] width 423 height 23
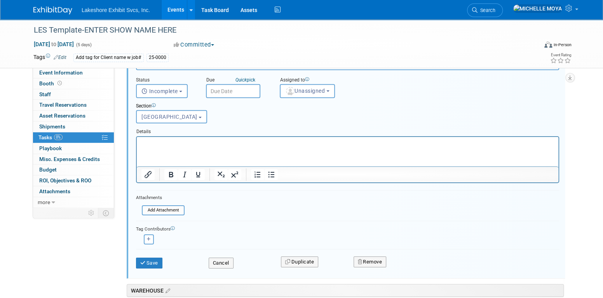
scroll to position [1348, 0]
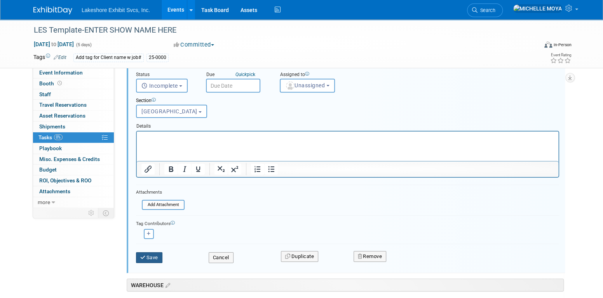
click at [158, 258] on button "Save" at bounding box center [149, 258] width 26 height 11
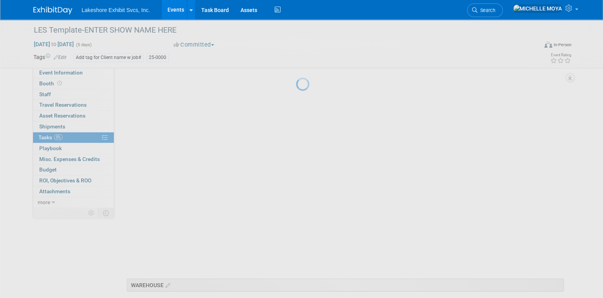
scroll to position [1248, 0]
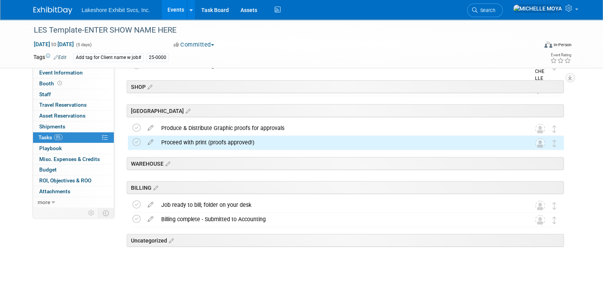
click at [178, 9] on link "Events" at bounding box center [176, 9] width 28 height 19
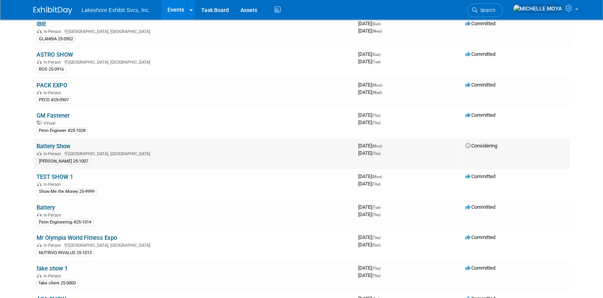
scroll to position [117, 0]
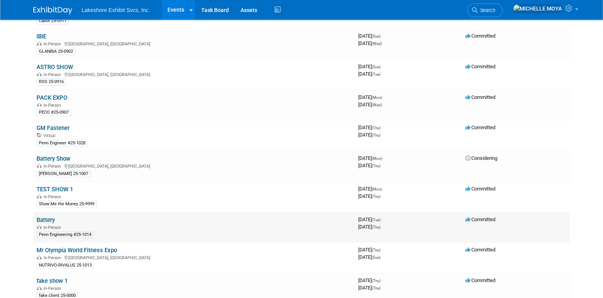
click at [50, 217] on link "Battery" at bounding box center [46, 220] width 18 height 7
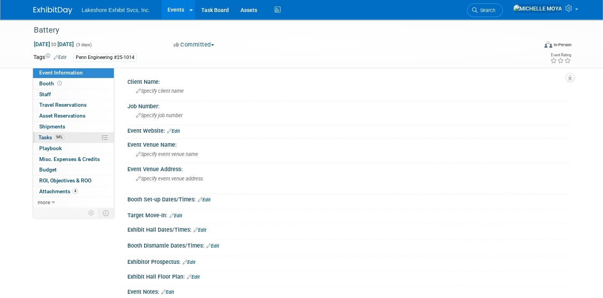
click at [71, 133] on link "94% Tasks 94%" at bounding box center [73, 138] width 81 height 10
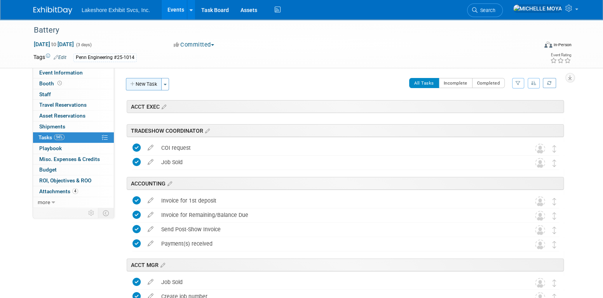
click at [155, 84] on button "New Task" at bounding box center [144, 84] width 36 height 12
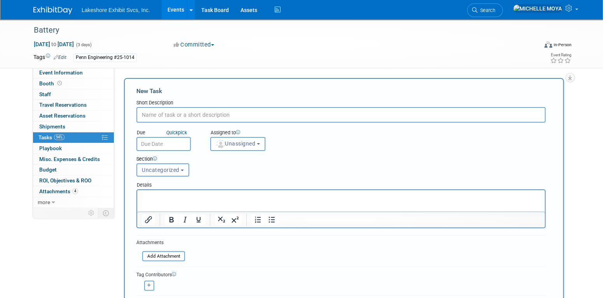
click at [165, 112] on input "text" at bounding box center [340, 115] width 409 height 16
drag, startPoint x: 164, startPoint y: 114, endPoint x: 157, endPoint y: 134, distance: 21.1
drag, startPoint x: 157, startPoint y: 134, endPoint x: 148, endPoint y: 114, distance: 22.1
click at [148, 114] on input "text" at bounding box center [340, 115] width 409 height 16
paste input "Proceed with print (proofs approved!)"
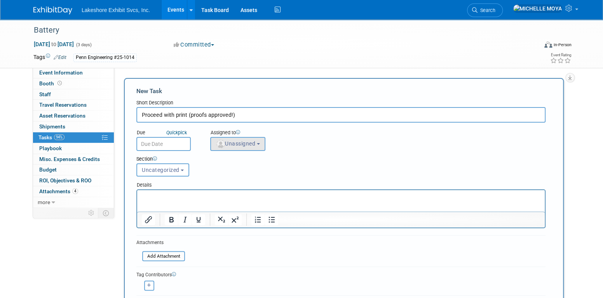
type input "Proceed with print (proofs approved!)"
click at [234, 141] on span "Unassigned" at bounding box center [236, 144] width 40 height 6
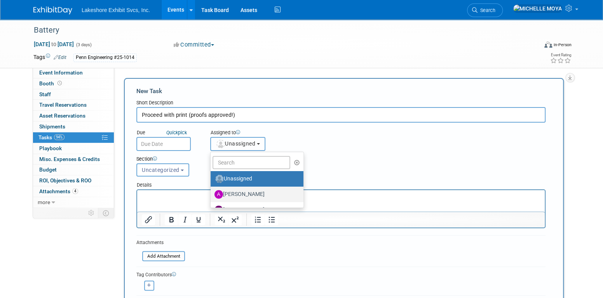
scroll to position [136, 0]
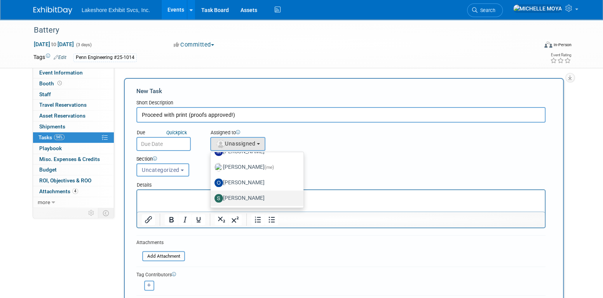
click at [251, 195] on label "Stephen Hurn" at bounding box center [255, 198] width 81 height 12
click at [212, 195] on input "Stephen Hurn" at bounding box center [209, 197] width 5 height 5
select select "9b29c328-8c3b-445d-b8d5-c5f8ee202ede"
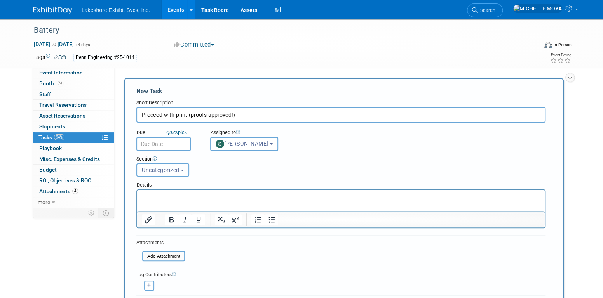
drag, startPoint x: 181, startPoint y: 167, endPoint x: 185, endPoint y: 203, distance: 36.3
click at [181, 168] on button "Uncategorized" at bounding box center [162, 170] width 53 height 13
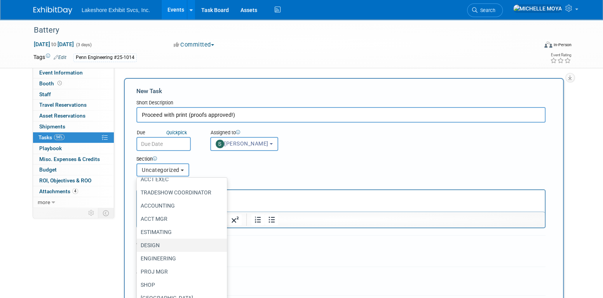
scroll to position [49, 0]
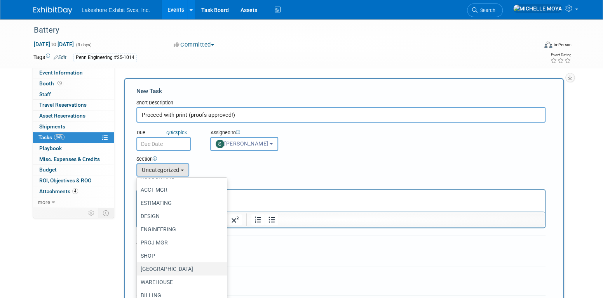
click at [169, 265] on label "CHITOWN" at bounding box center [180, 269] width 79 height 10
click at [138, 267] on input "CHITOWN" at bounding box center [135, 269] width 5 height 5
select select "11273771"
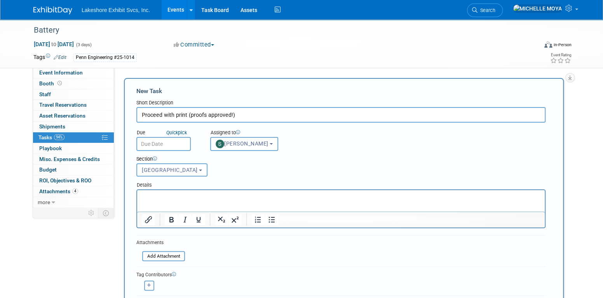
click at [167, 136] on span "Quick pick" at bounding box center [177, 132] width 24 height 7
click at [166, 143] on input "text" at bounding box center [163, 144] width 54 height 14
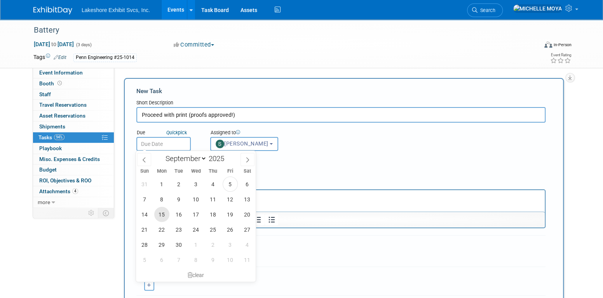
click at [163, 215] on span "15" at bounding box center [161, 214] width 15 height 15
type input "Sep 15, 2025"
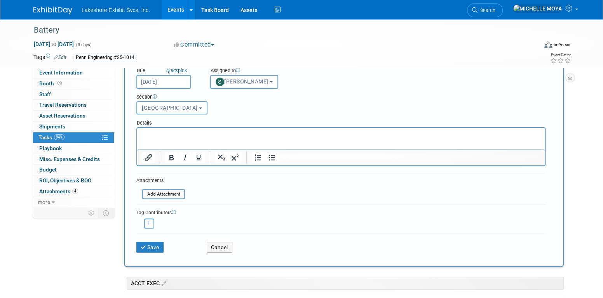
scroll to position [78, 0]
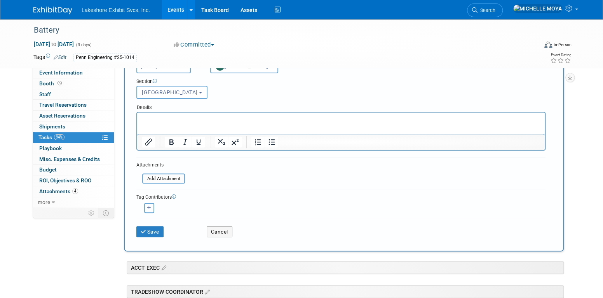
click at [152, 207] on button "button" at bounding box center [149, 208] width 10 height 10
select select
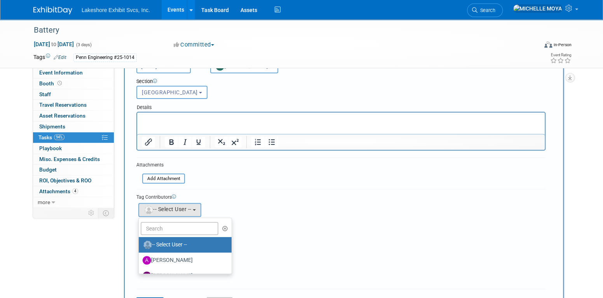
drag, startPoint x: 259, startPoint y: 195, endPoint x: 253, endPoint y: 193, distance: 5.9
click at [259, 194] on div "Tag Contributors" at bounding box center [340, 197] width 409 height 8
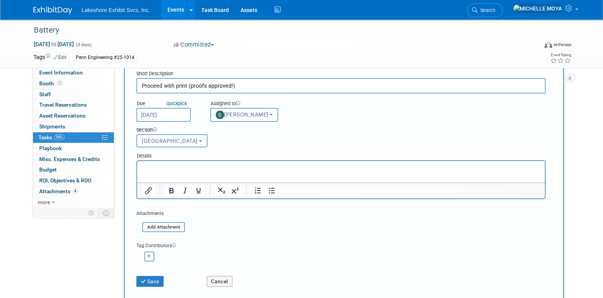
scroll to position [117, 0]
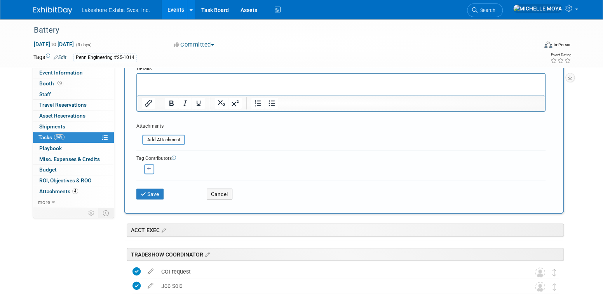
click at [209, 82] on p "Rich Text Area. Press ALT-0 for help." at bounding box center [341, 81] width 399 height 8
click at [271, 99] on icon "Bullet list" at bounding box center [271, 103] width 9 height 9
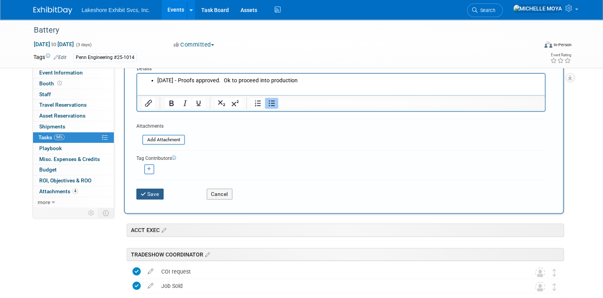
click at [157, 190] on button "Save" at bounding box center [149, 194] width 27 height 11
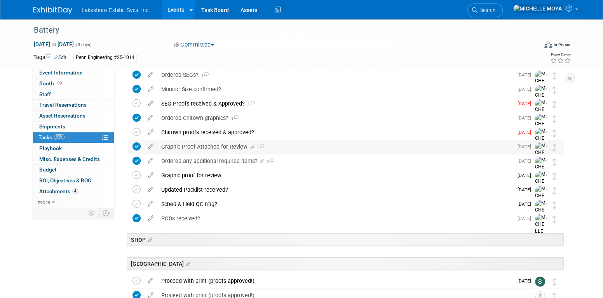
scroll to position [1166, 0]
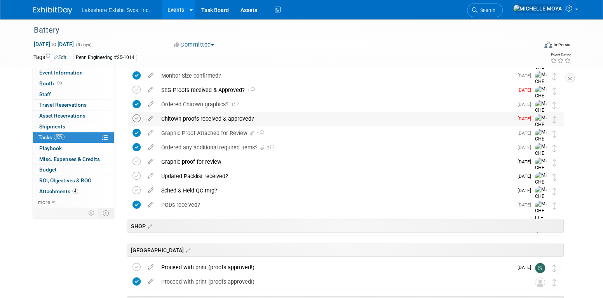
click at [140, 118] on icon at bounding box center [137, 119] width 8 height 8
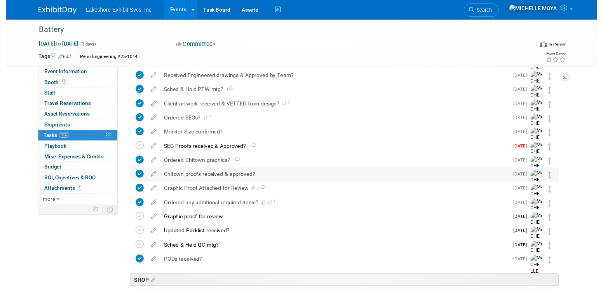
scroll to position [1127, 0]
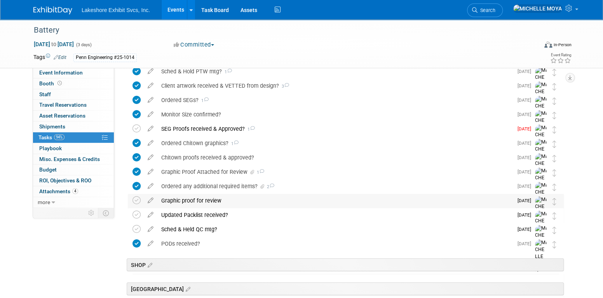
click at [201, 198] on div "Graphic proof for review" at bounding box center [335, 200] width 356 height 13
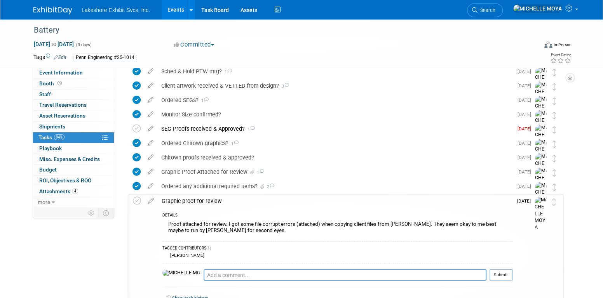
click at [201, 198] on div "Graphic proof for review" at bounding box center [335, 201] width 355 height 13
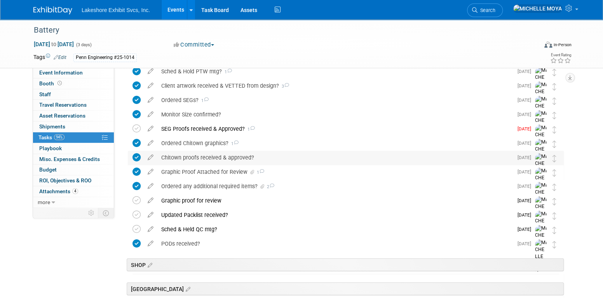
click at [206, 159] on div "Chitown proofs received & approved?" at bounding box center [335, 157] width 356 height 13
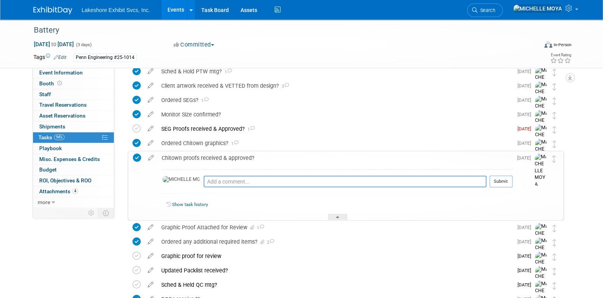
click at [206, 159] on div "Chitown proofs received & approved?" at bounding box center [335, 158] width 355 height 13
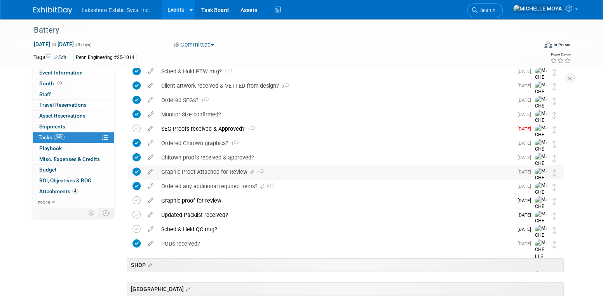
click at [207, 173] on div "Graphic Proof Attached for Review 1" at bounding box center [335, 172] width 356 height 13
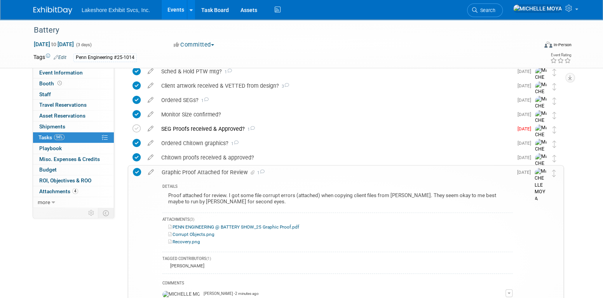
click at [207, 173] on div "Graphic Proof Attached for Review 1" at bounding box center [335, 172] width 355 height 13
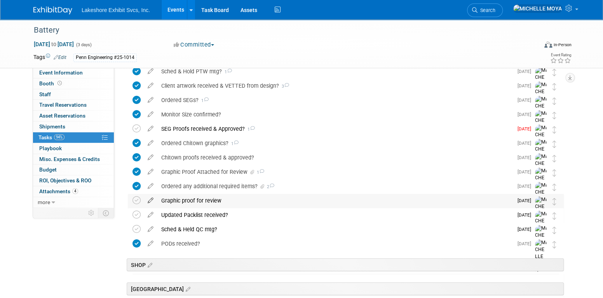
click at [152, 200] on icon at bounding box center [151, 199] width 14 height 10
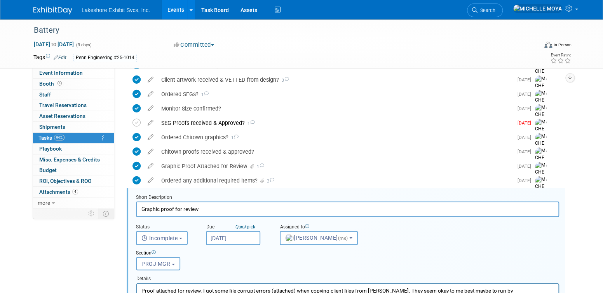
scroll to position [1130, 0]
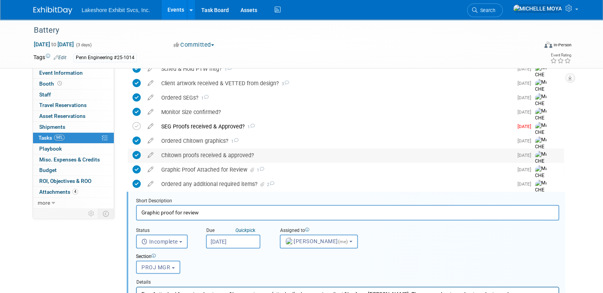
click at [220, 153] on div "Chitown proofs received & approved?" at bounding box center [335, 154] width 356 height 13
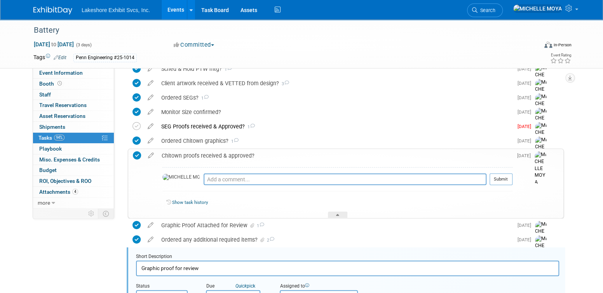
click at [220, 153] on div "Chitown proofs received & approved?" at bounding box center [335, 155] width 355 height 13
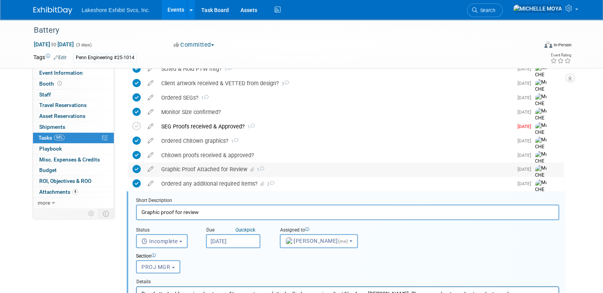
click at [222, 167] on div "Graphic Proof Attached for Review 1" at bounding box center [335, 168] width 356 height 13
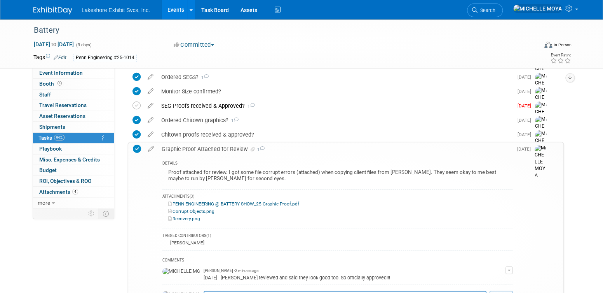
scroll to position [1169, 0]
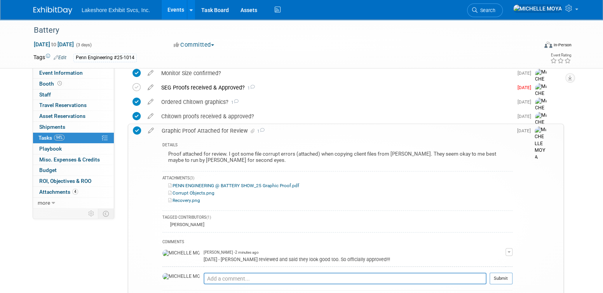
click at [221, 129] on div "Graphic Proof Attached for Review 1" at bounding box center [335, 130] width 355 height 13
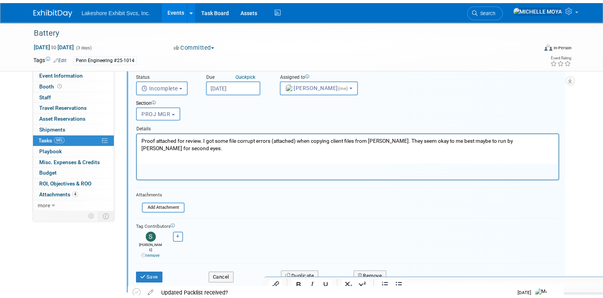
scroll to position [1285, 0]
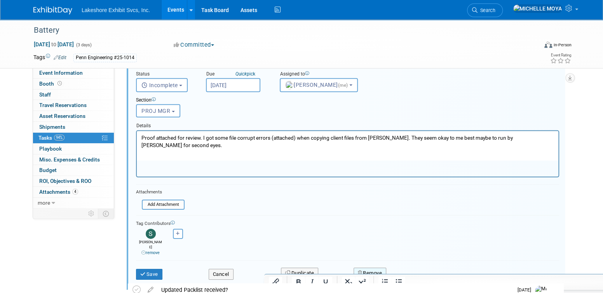
click at [373, 267] on button "Remove" at bounding box center [370, 272] width 33 height 11
click at [408, 273] on link "Yes" at bounding box center [413, 279] width 23 height 12
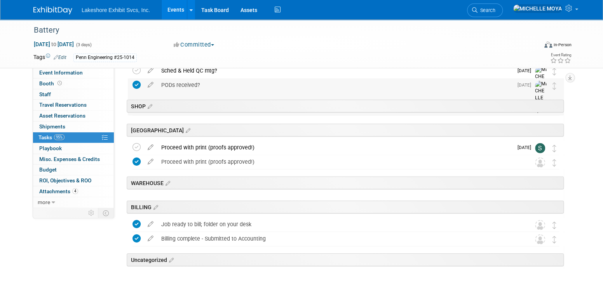
scroll to position [1272, 0]
click at [150, 160] on icon at bounding box center [151, 160] width 14 height 10
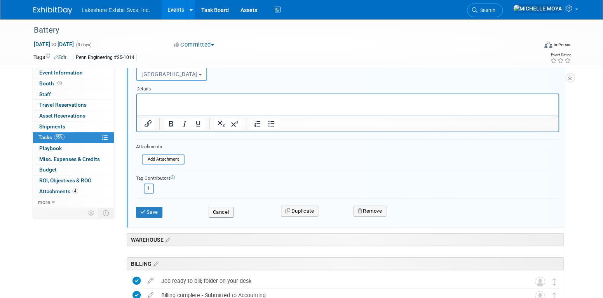
scroll to position [1430, 0]
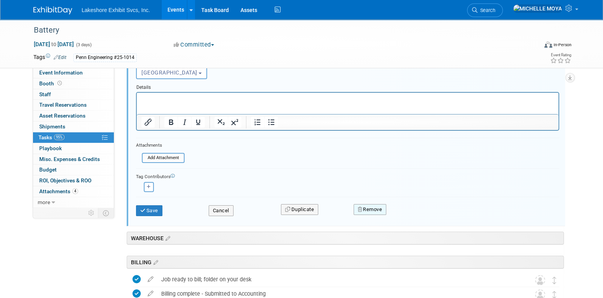
click at [365, 205] on button "Remove" at bounding box center [370, 209] width 33 height 11
click at [417, 211] on link "Yes" at bounding box center [413, 216] width 23 height 12
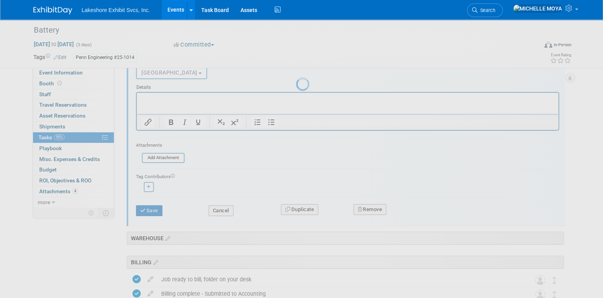
scroll to position [1277, 0]
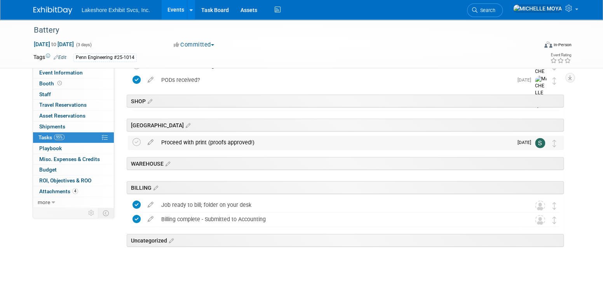
click at [229, 146] on div "Proceed with print (proofs approved!)" at bounding box center [335, 142] width 356 height 13
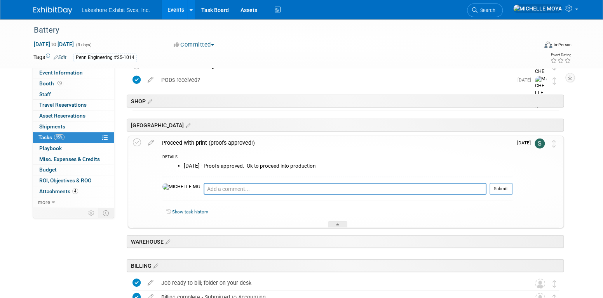
click at [229, 146] on div "Proceed with print (proofs approved!)" at bounding box center [335, 142] width 355 height 13
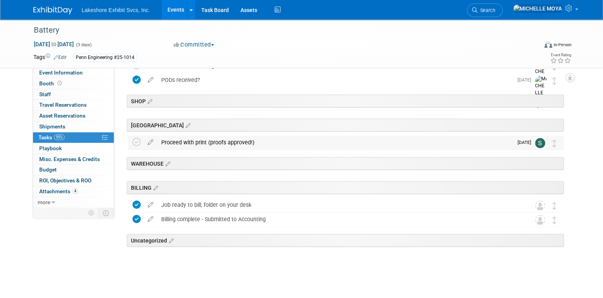
click at [234, 142] on div "Proceed with print (proofs approved!)" at bounding box center [335, 142] width 356 height 13
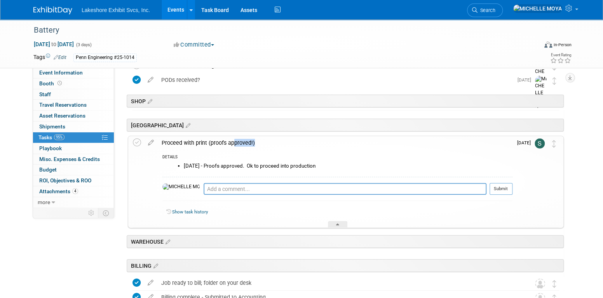
click at [234, 142] on div "Proceed with print (proofs approved!)" at bounding box center [335, 142] width 355 height 13
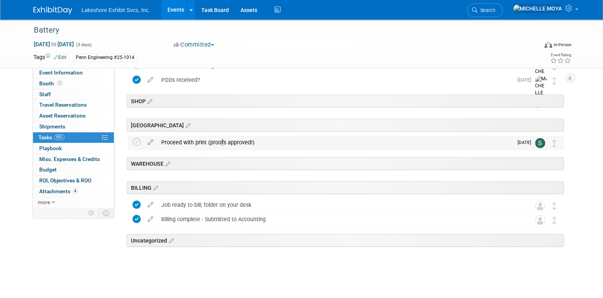
drag, startPoint x: 234, startPoint y: 142, endPoint x: 216, endPoint y: 142, distance: 17.1
click at [216, 142] on div "Proceed with print (proofs approved!)" at bounding box center [335, 142] width 356 height 13
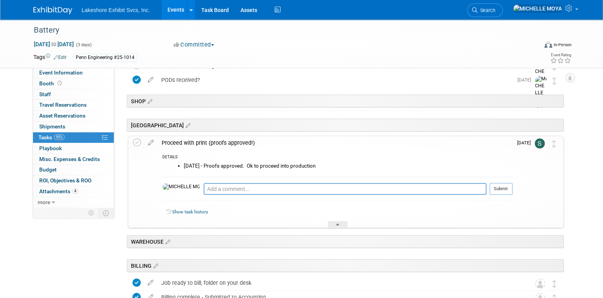
drag, startPoint x: 216, startPoint y: 142, endPoint x: 225, endPoint y: 165, distance: 24.5
click at [225, 165] on li "9.5.25 - Proofs approved. Ok to proceed into production" at bounding box center [348, 166] width 329 height 6
click at [151, 143] on icon at bounding box center [151, 141] width 14 height 10
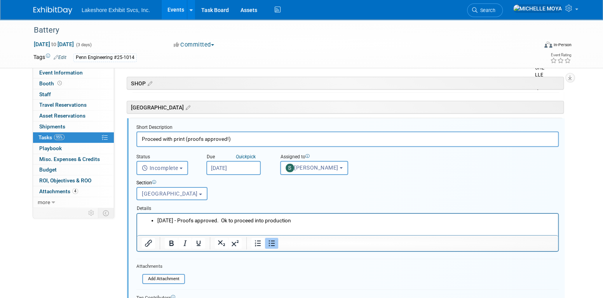
scroll to position [1299, 0]
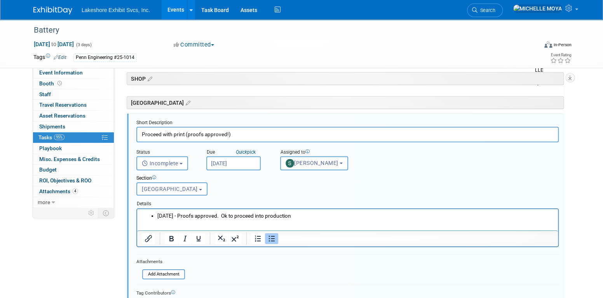
click at [293, 214] on li "9.5.25 - Proofs approved. Ok to proceed into production" at bounding box center [355, 215] width 396 height 7
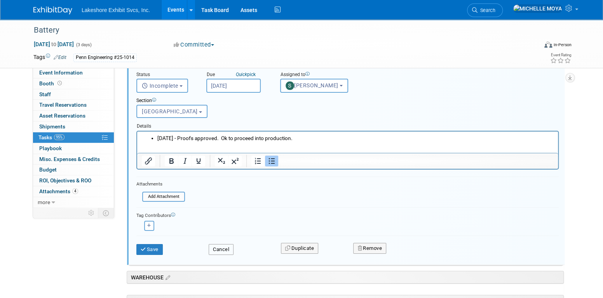
click at [226, 245] on button "Cancel" at bounding box center [221, 249] width 25 height 11
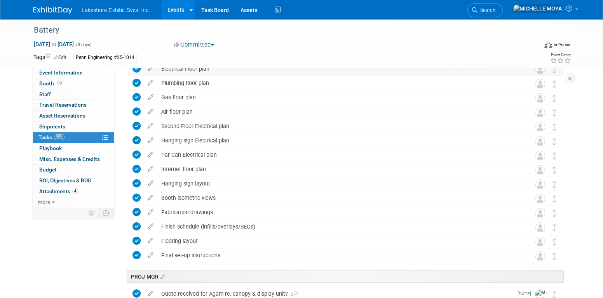
scroll to position [1005, 0]
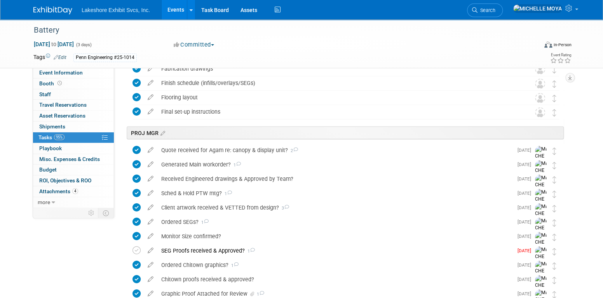
click at [176, 6] on link "Events" at bounding box center [176, 9] width 28 height 19
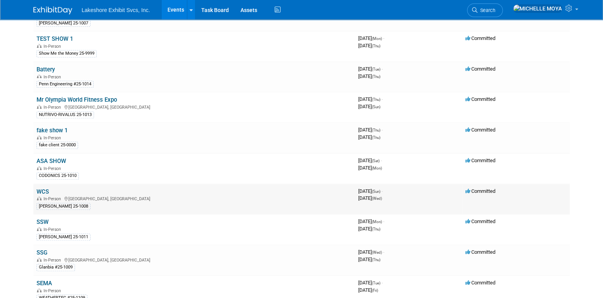
scroll to position [272, 0]
